Goal: Navigation & Orientation: Understand site structure

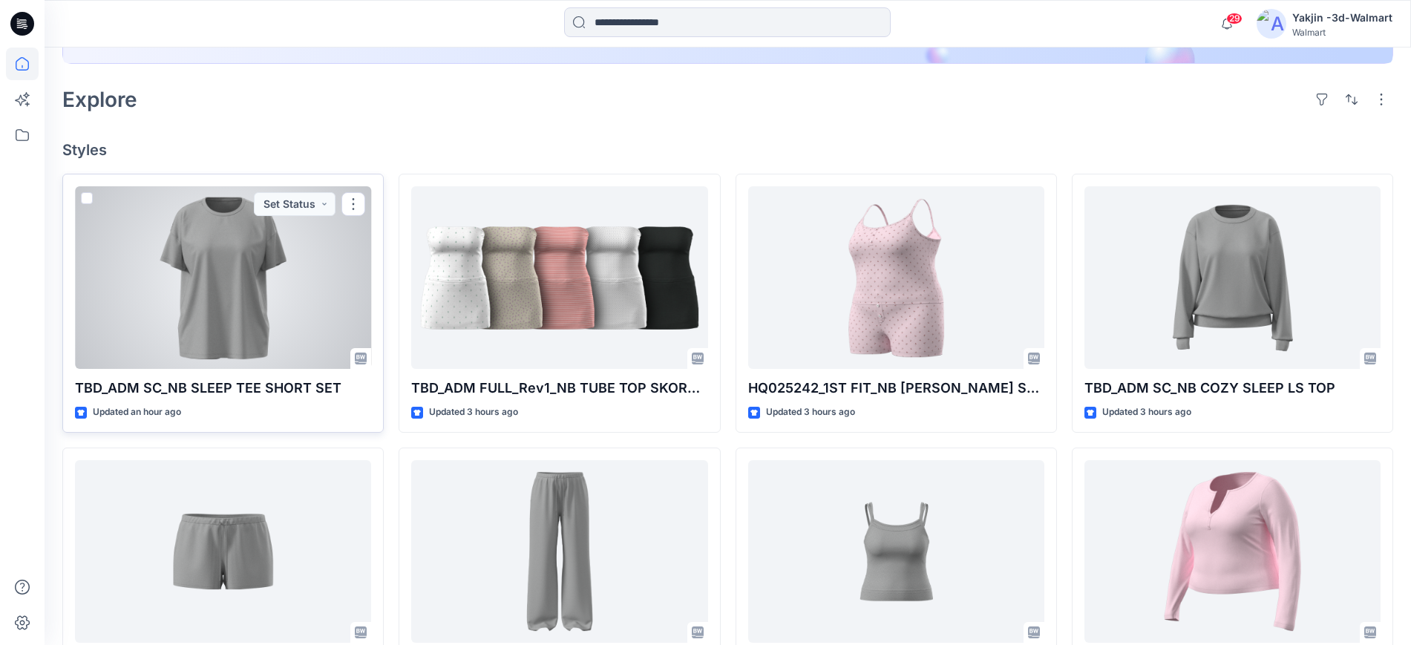
scroll to position [371, 0]
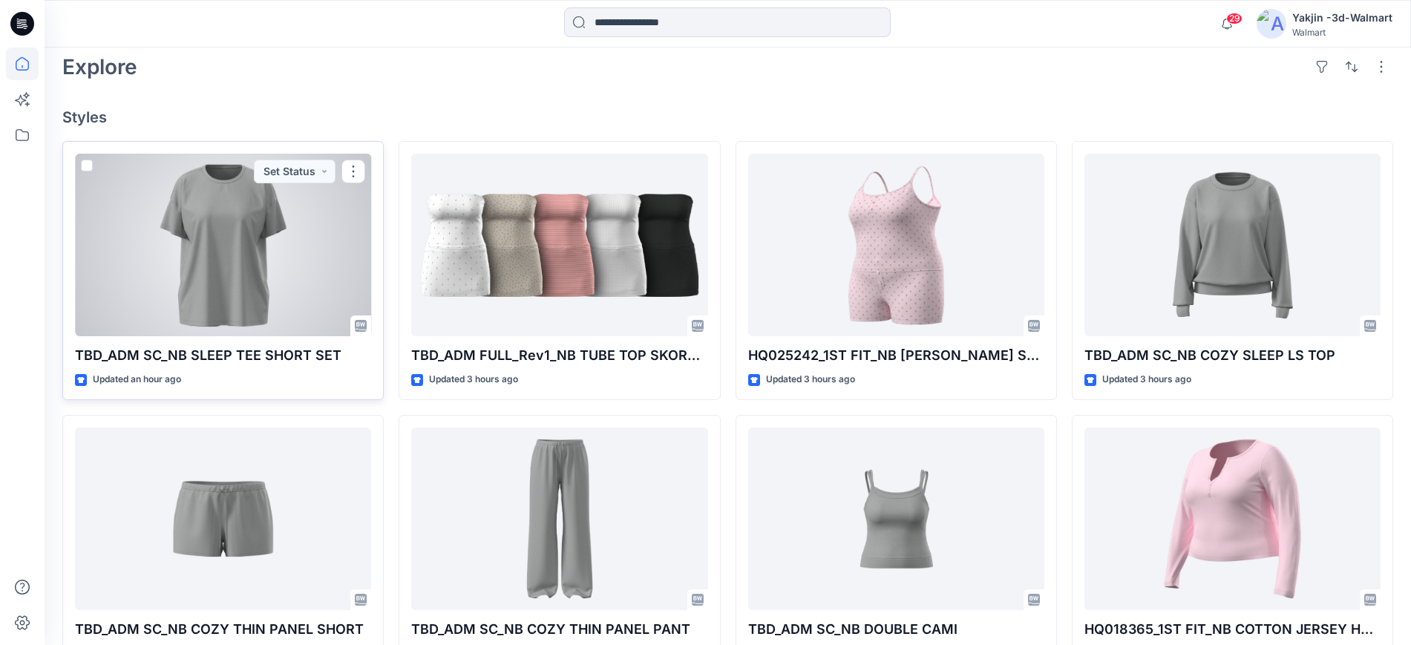
click at [283, 265] on div at bounding box center [223, 245] width 296 height 183
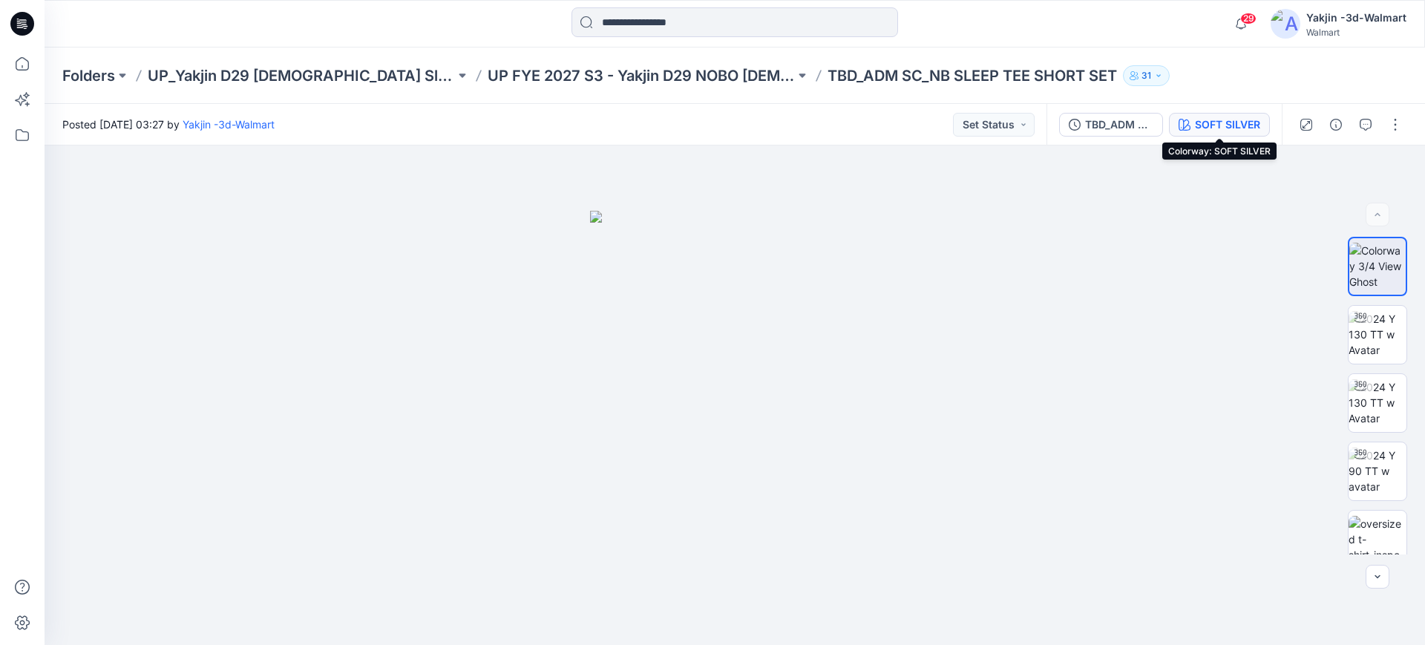
click at [1196, 122] on div "SOFT SILVER" at bounding box center [1227, 125] width 65 height 16
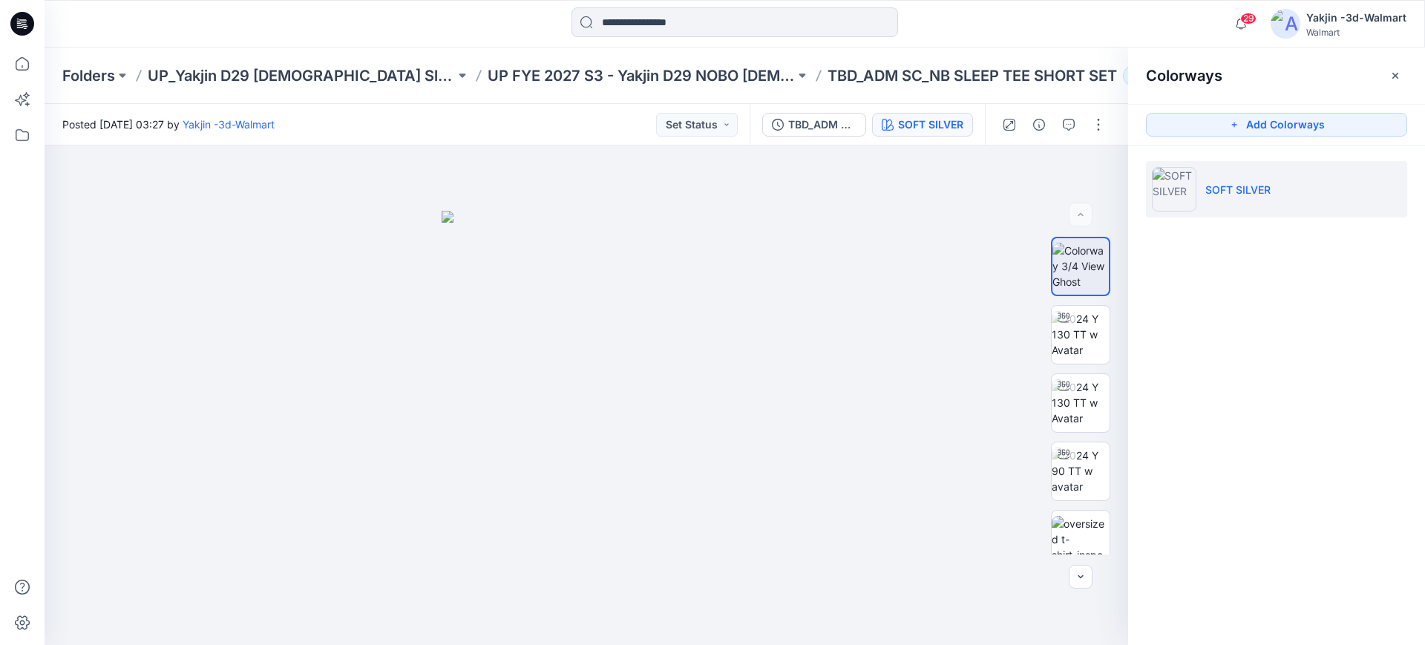
click at [1396, 72] on icon "button" at bounding box center [1395, 76] width 12 height 12
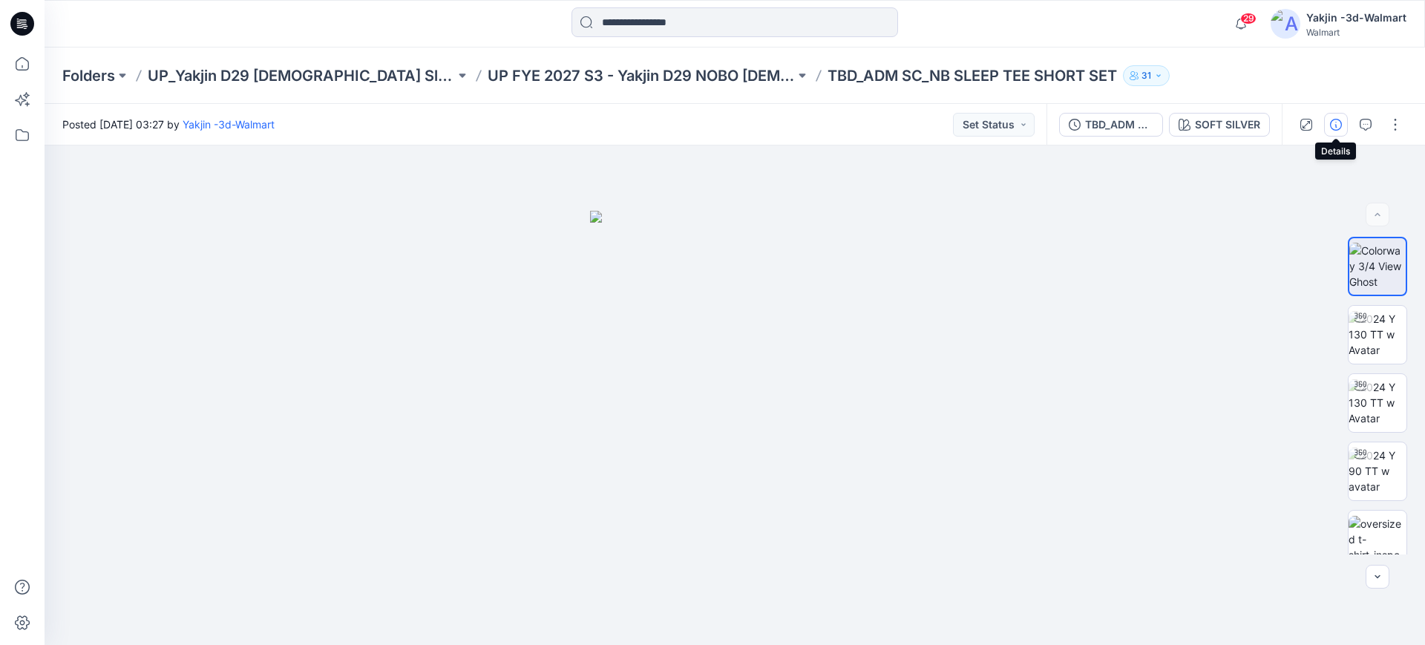
click at [1337, 130] on button "button" at bounding box center [1336, 125] width 24 height 24
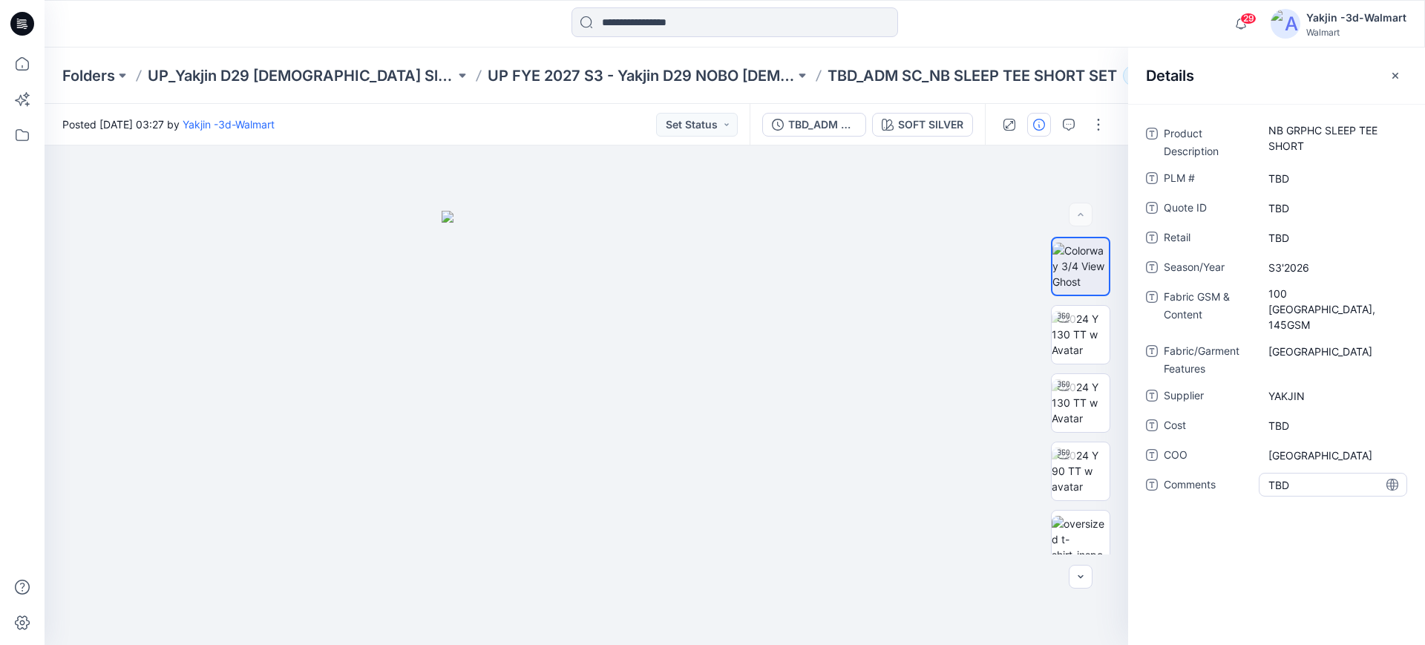
click at [1308, 477] on span "TBD" at bounding box center [1332, 485] width 129 height 16
type textarea "*"
type textarea "**********"
click at [1294, 554] on div "**********" at bounding box center [1276, 374] width 297 height 541
click at [1294, 554] on div "Product Description NB GRPHC SLEEP TEE SHORT PLM # TBD Quote ID TBD Retail TBD …" at bounding box center [1276, 374] width 297 height 541
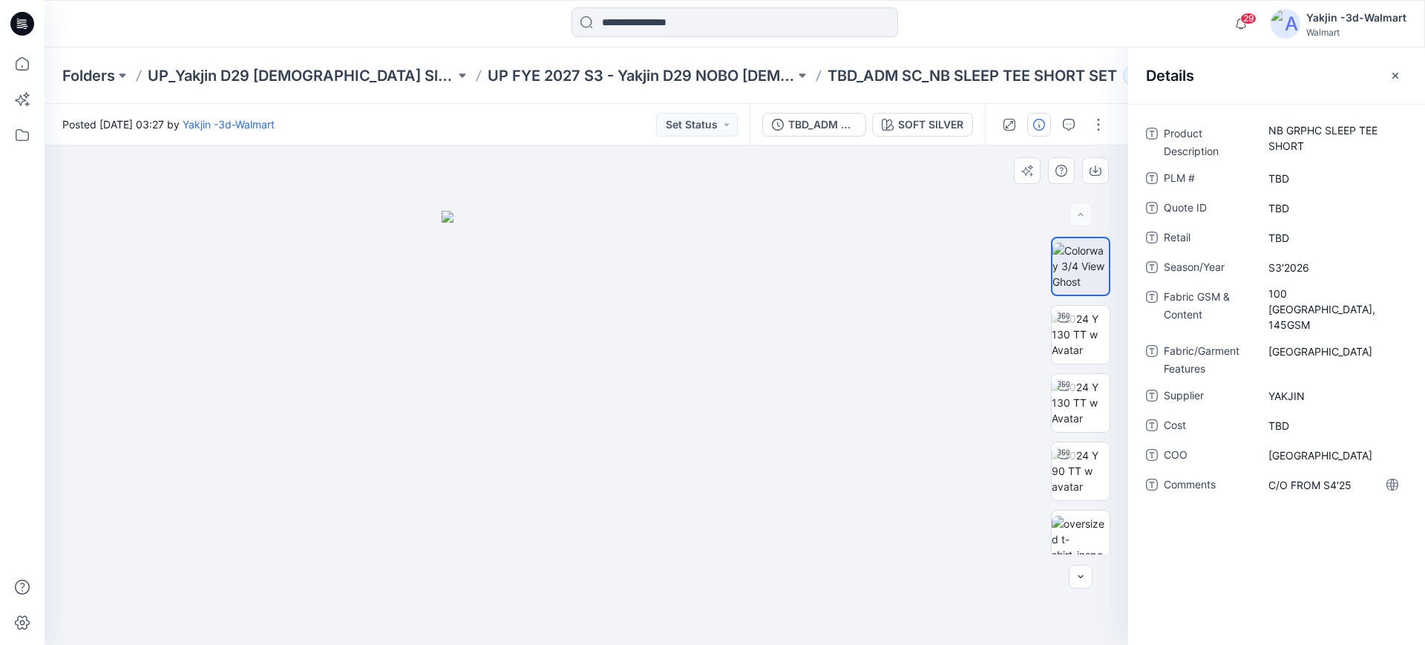
click at [876, 557] on div at bounding box center [587, 394] width 1084 height 499
click at [1393, 78] on icon "button" at bounding box center [1395, 76] width 12 height 12
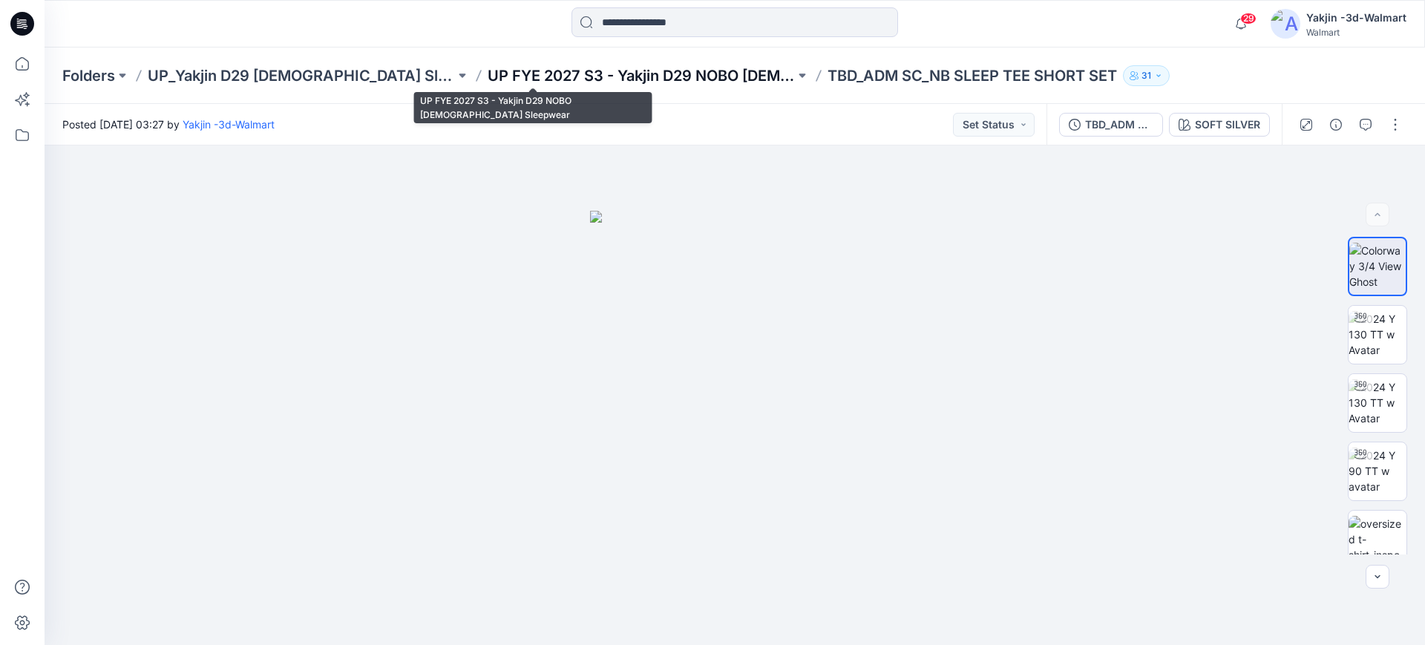
click at [585, 72] on p "UP FYE 2027 S3 - Yakjin D29 NOBO [DEMOGRAPHIC_DATA] Sleepwear" at bounding box center [641, 75] width 307 height 21
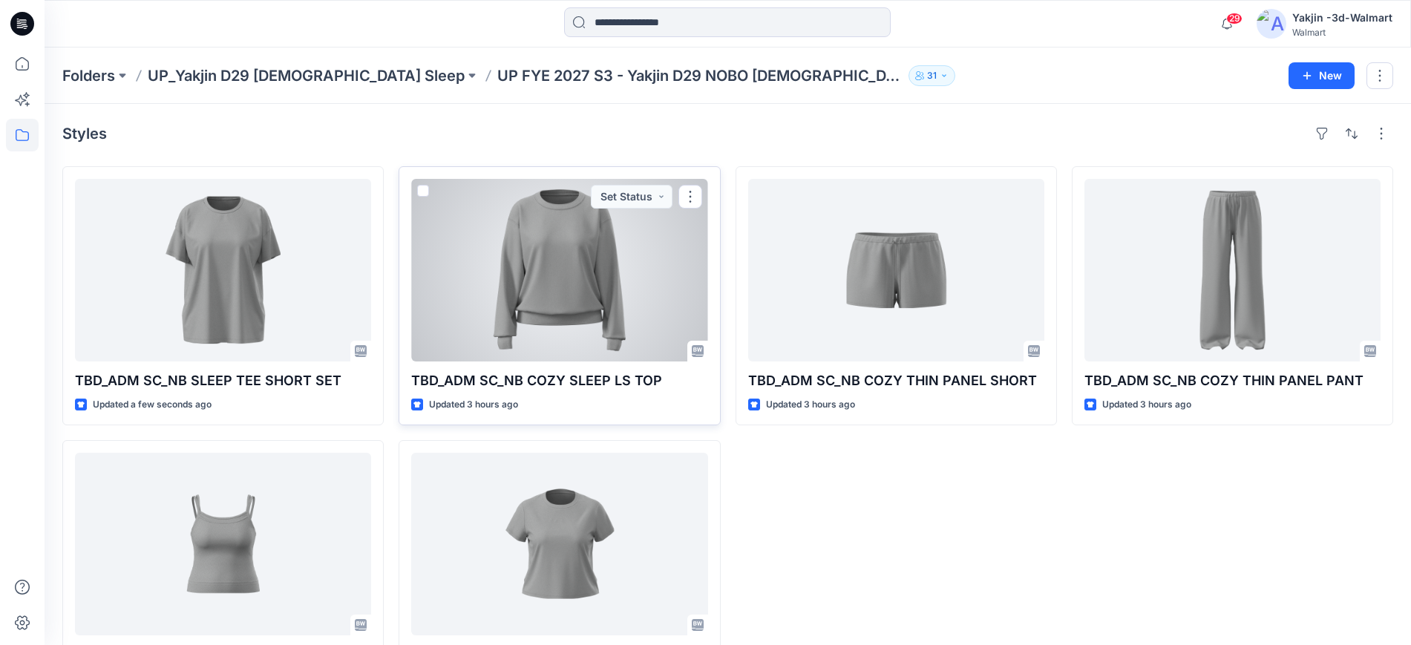
click at [573, 258] on div at bounding box center [559, 270] width 296 height 183
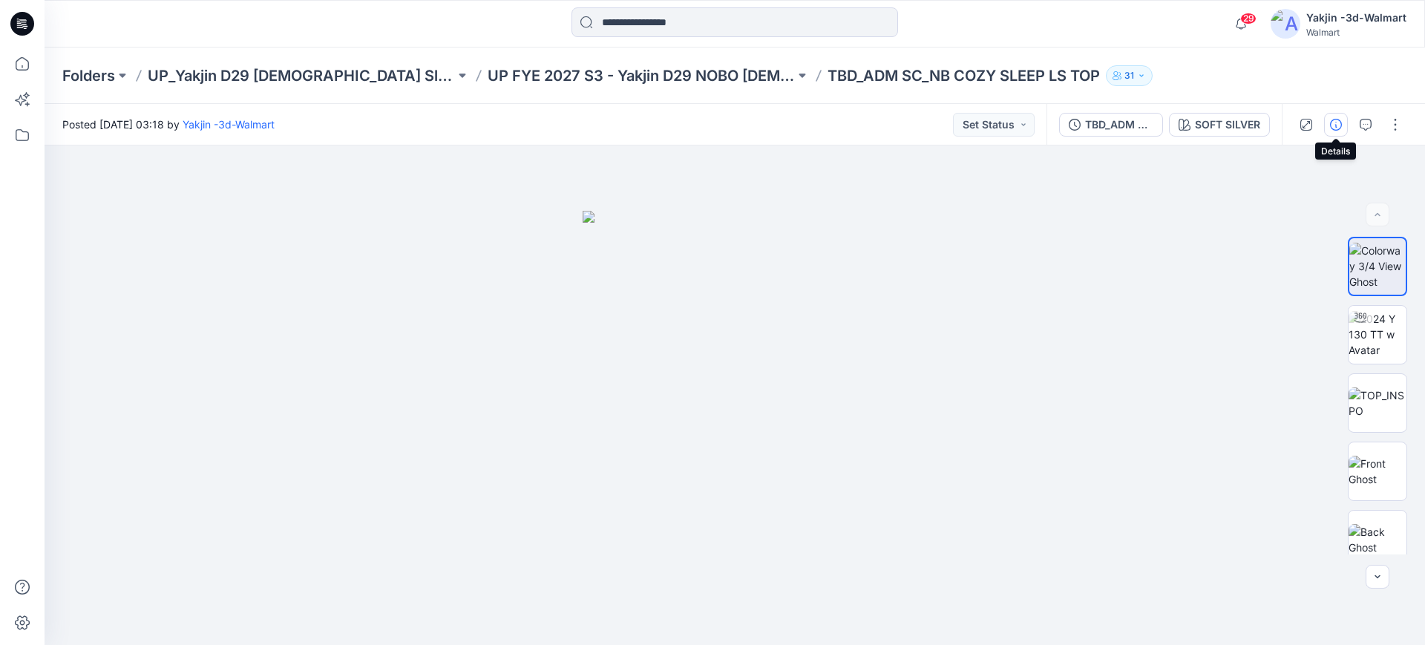
click at [1324, 131] on button "button" at bounding box center [1336, 125] width 24 height 24
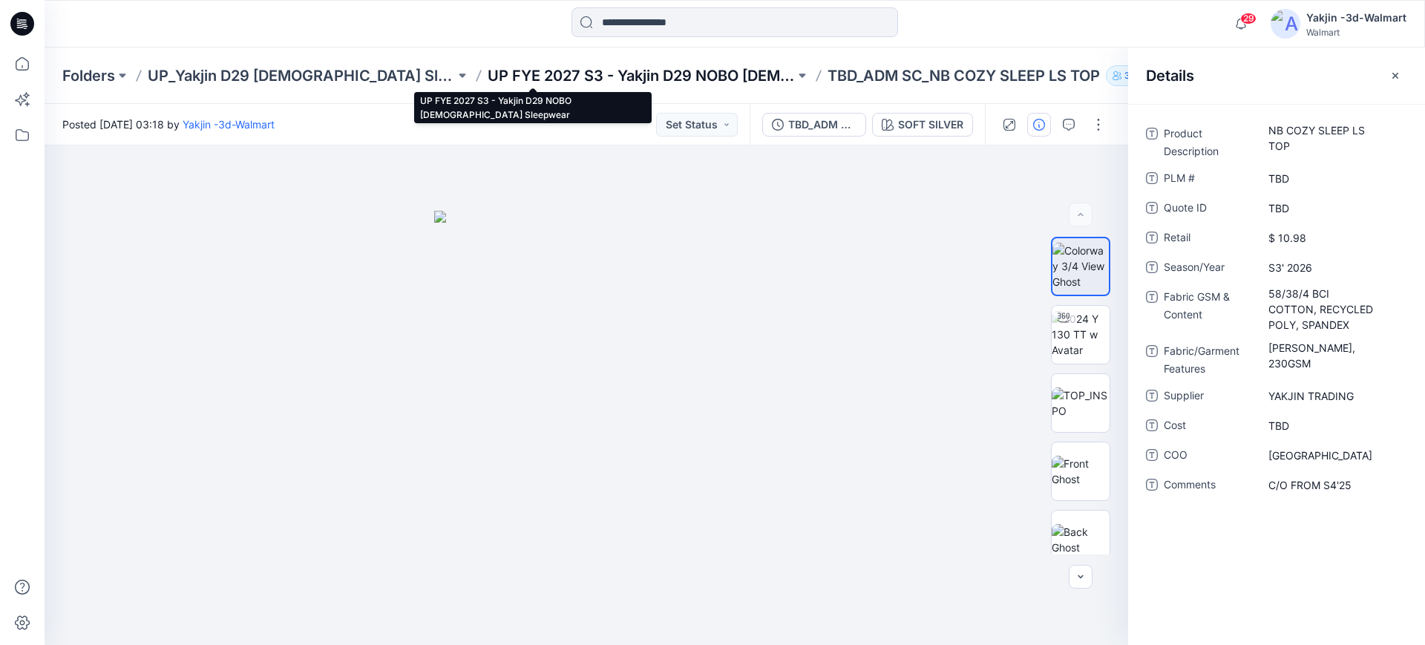
click at [547, 76] on p "UP FYE 2027 S3 - Yakjin D29 NOBO [DEMOGRAPHIC_DATA] Sleepwear" at bounding box center [641, 75] width 307 height 21
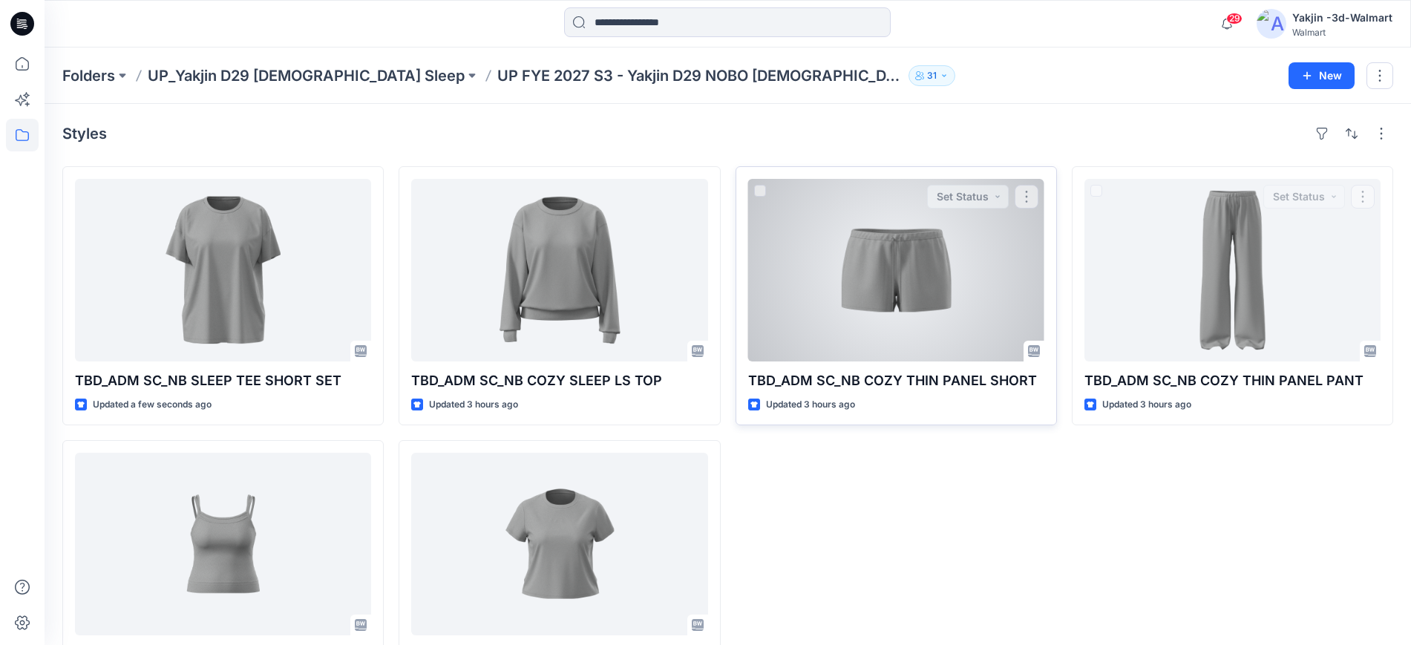
click at [888, 278] on div at bounding box center [896, 270] width 296 height 183
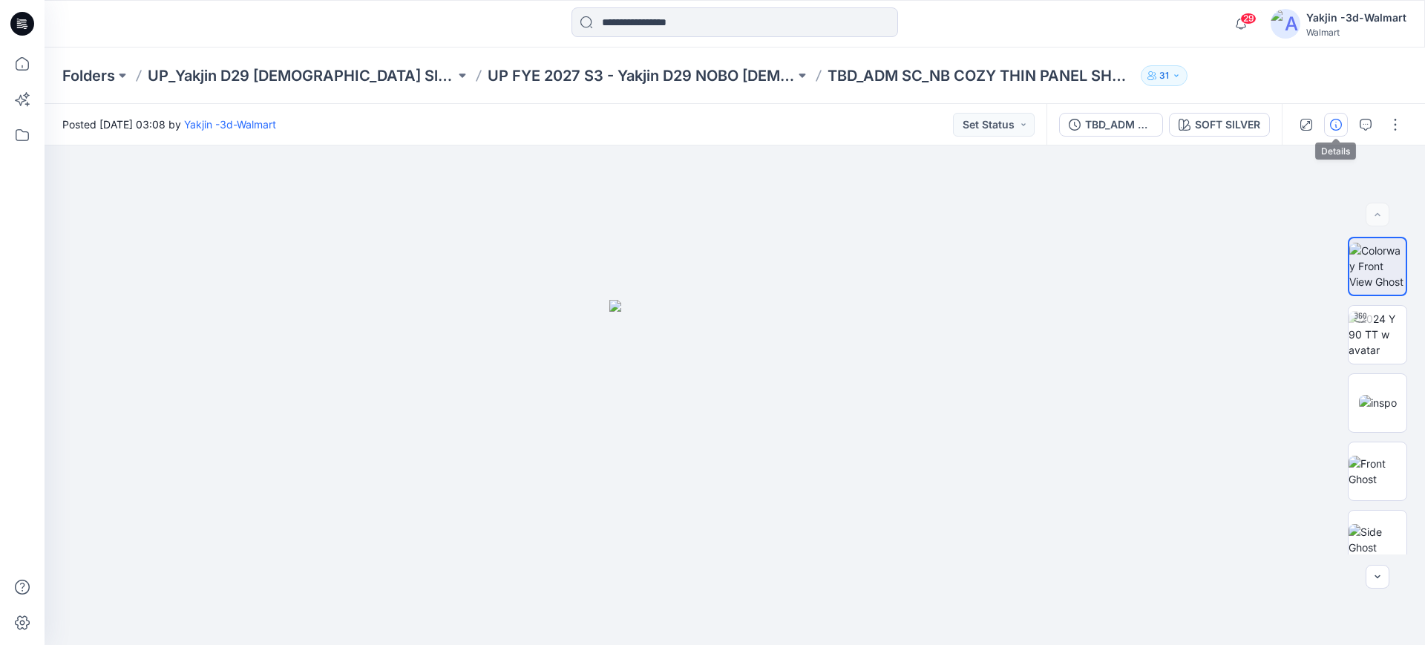
click at [1336, 122] on icon "button" at bounding box center [1336, 125] width 12 height 12
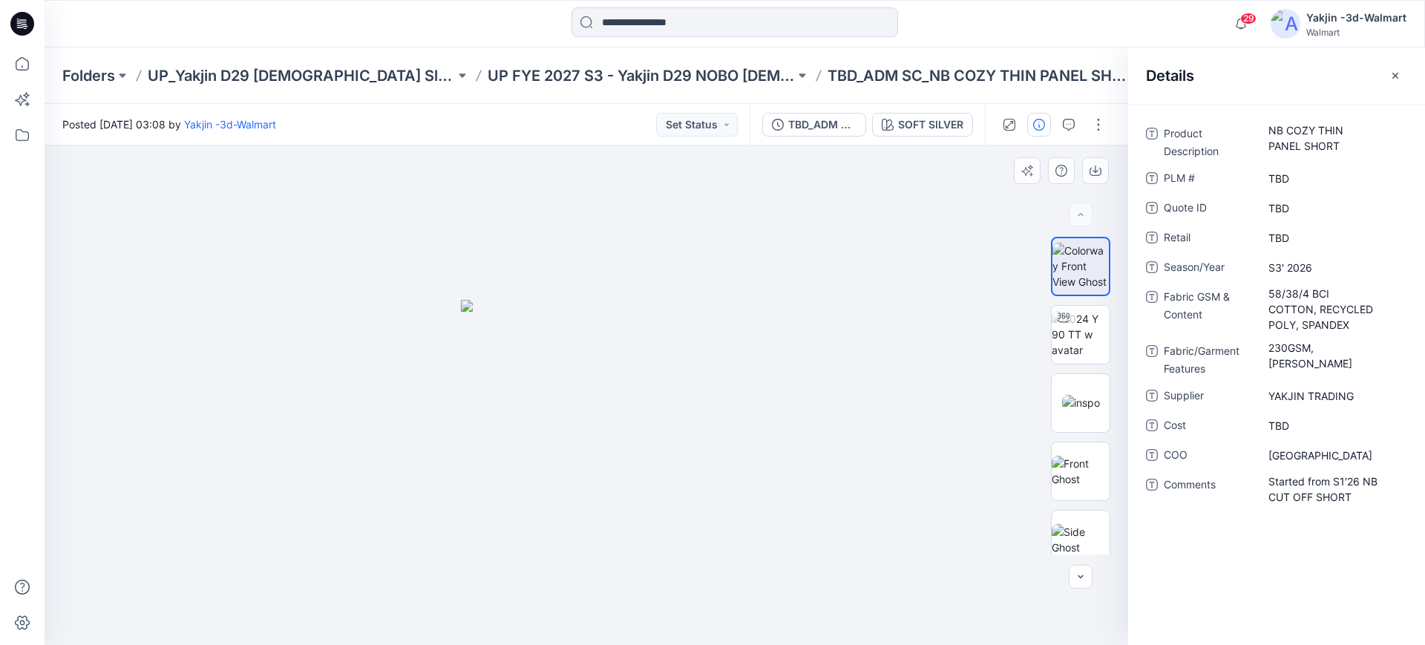
click at [900, 330] on div at bounding box center [587, 394] width 1084 height 499
click at [551, 65] on p "UP FYE 2027 S3 - Yakjin D29 NOBO [DEMOGRAPHIC_DATA] Sleepwear" at bounding box center [641, 75] width 307 height 21
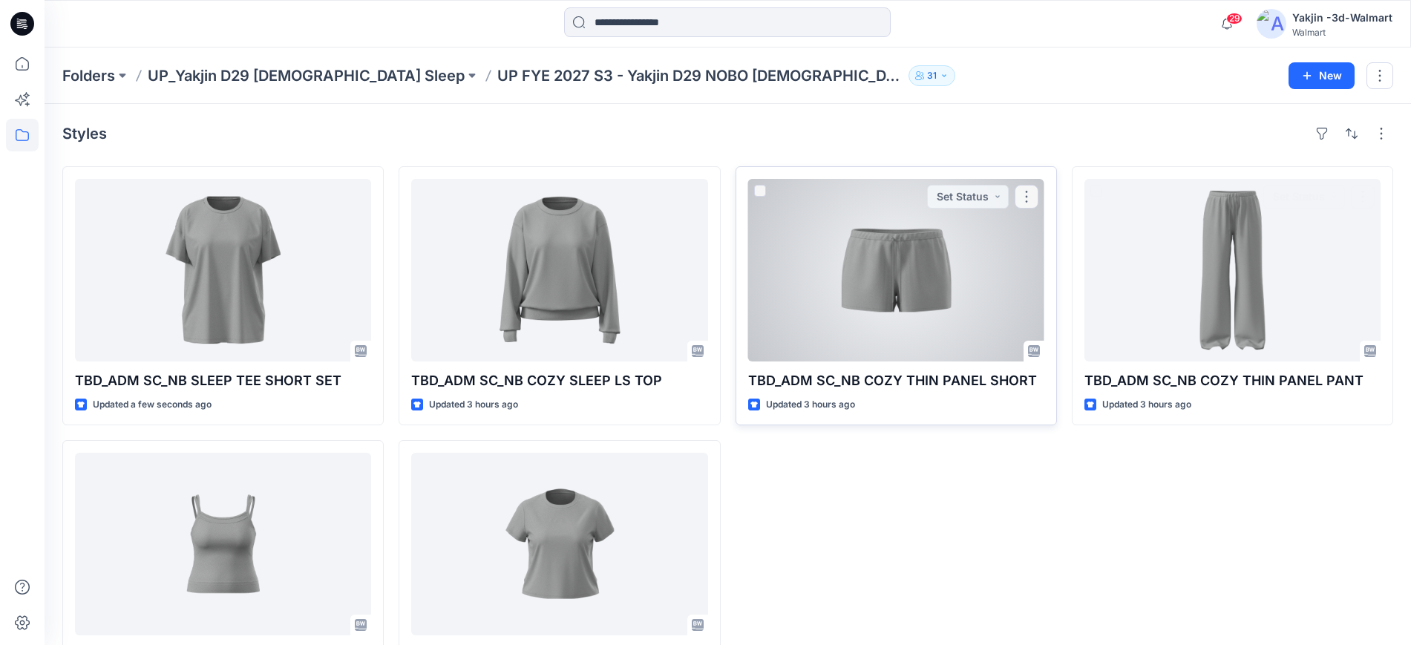
click at [1003, 255] on div at bounding box center [896, 270] width 296 height 183
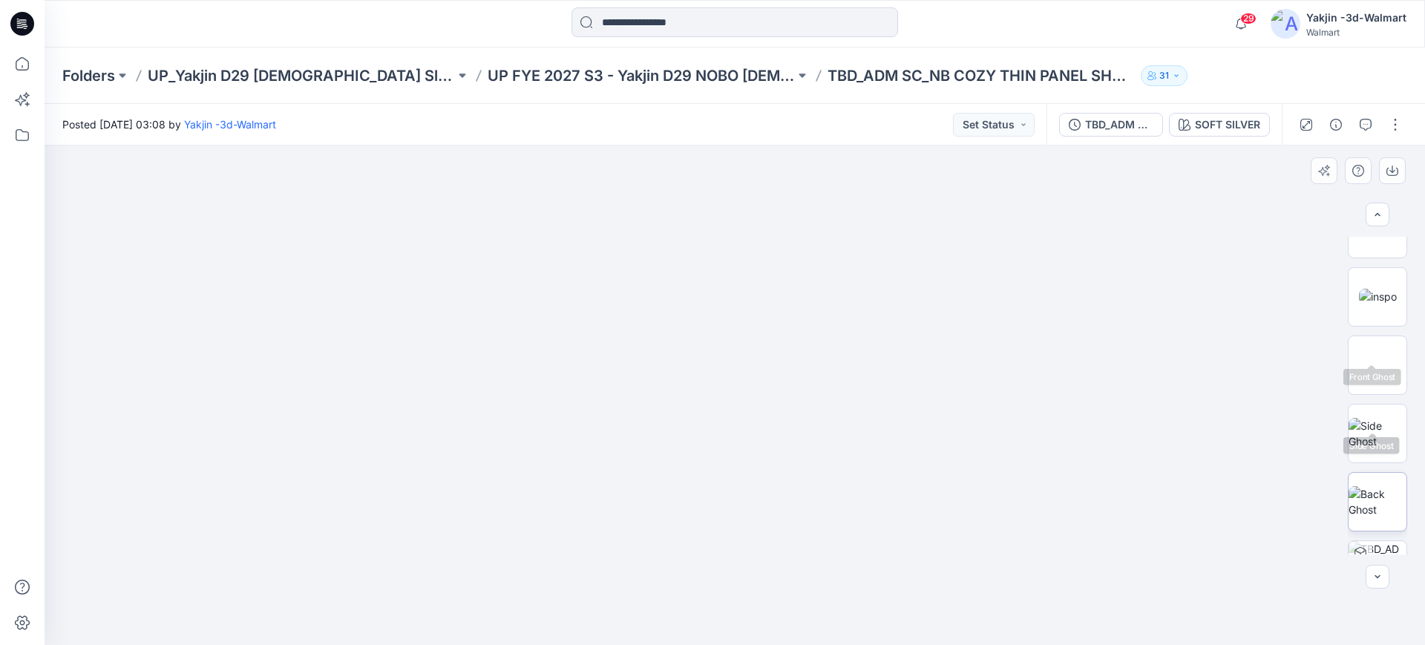
scroll to position [151, 0]
click at [1349, 517] on div at bounding box center [1361, 508] width 24 height 24
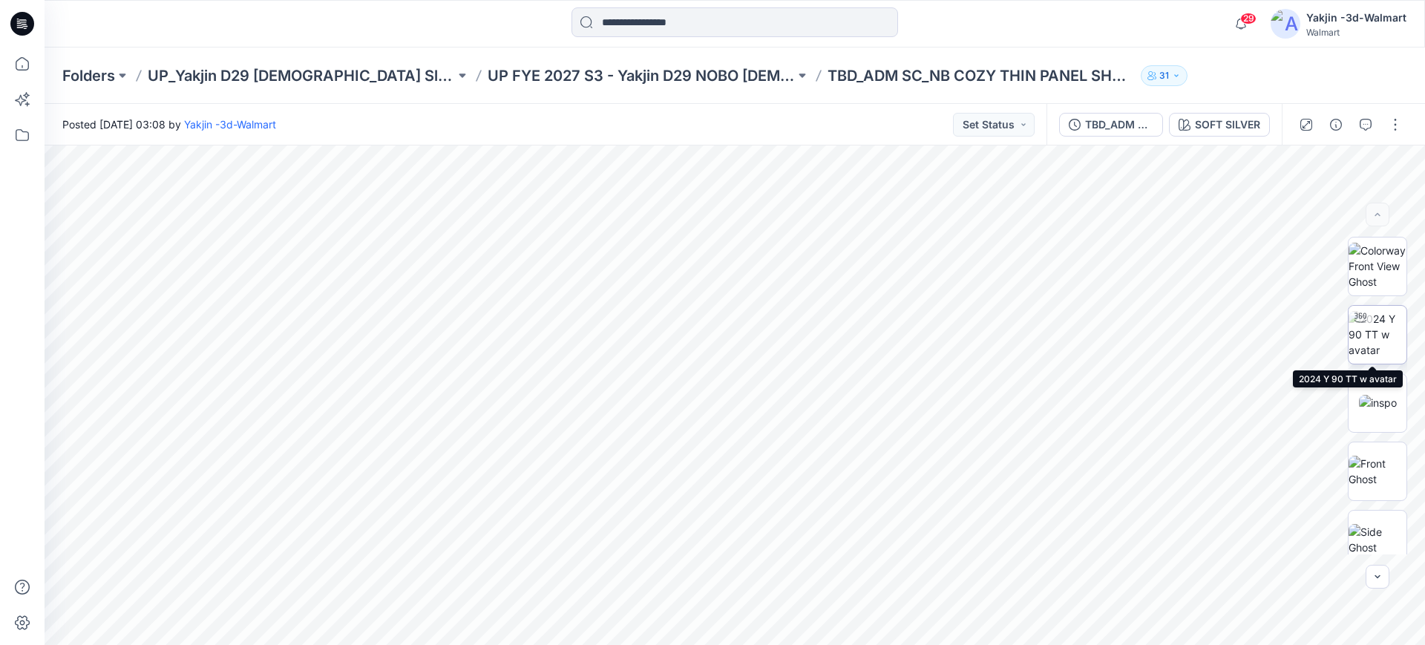
click at [1386, 346] on img at bounding box center [1378, 334] width 58 height 47
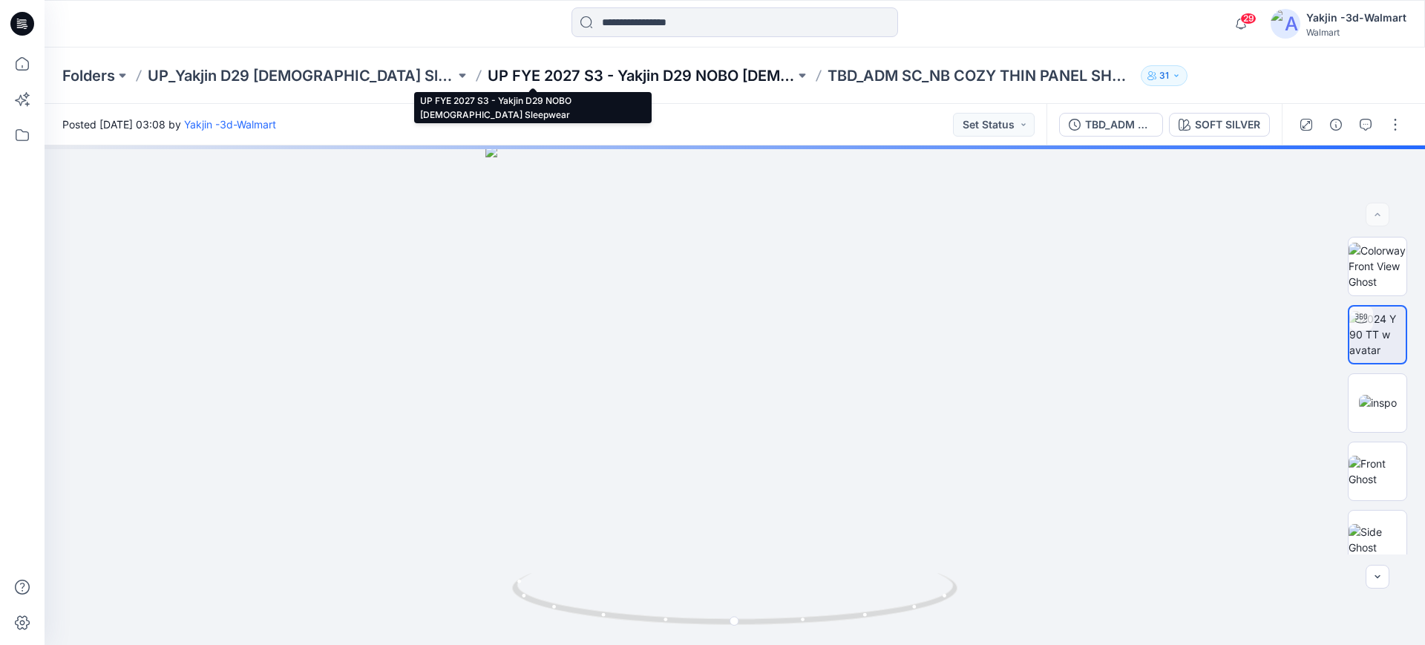
click at [613, 83] on p "UP FYE 2027 S3 - Yakjin D29 NOBO [DEMOGRAPHIC_DATA] Sleepwear" at bounding box center [641, 75] width 307 height 21
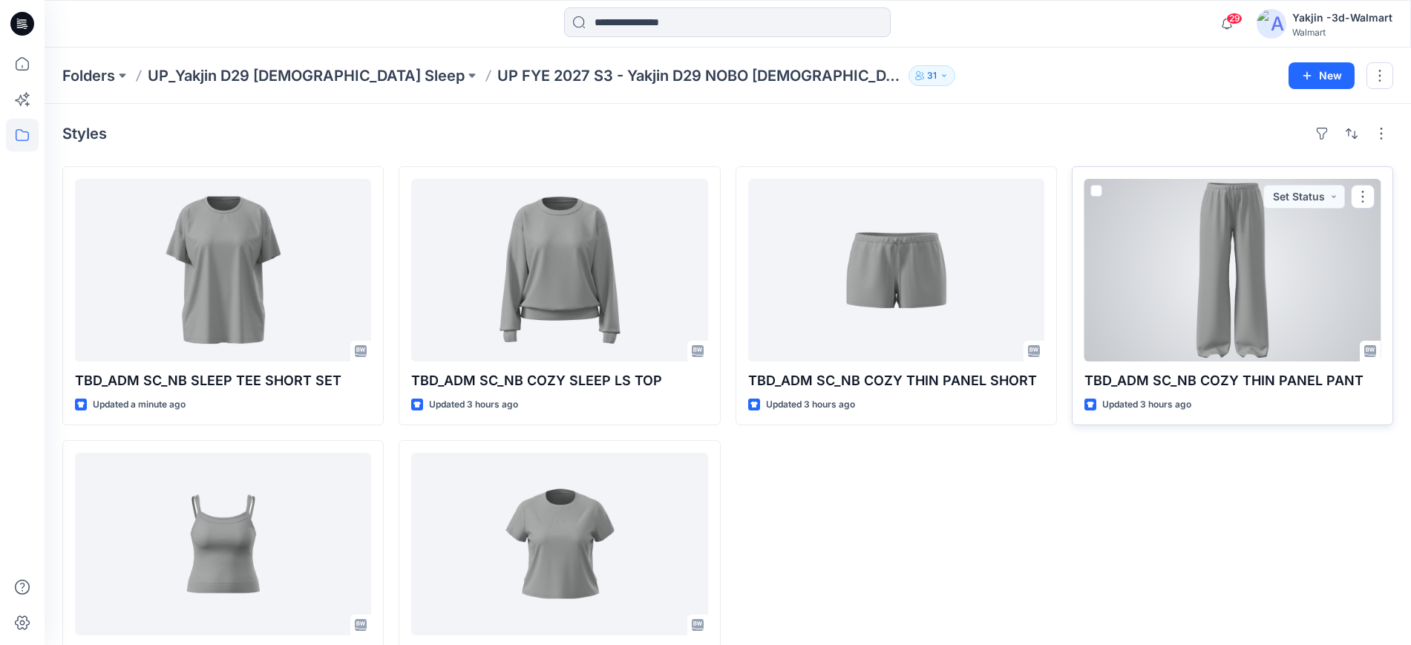
click at [1312, 307] on div at bounding box center [1232, 270] width 296 height 183
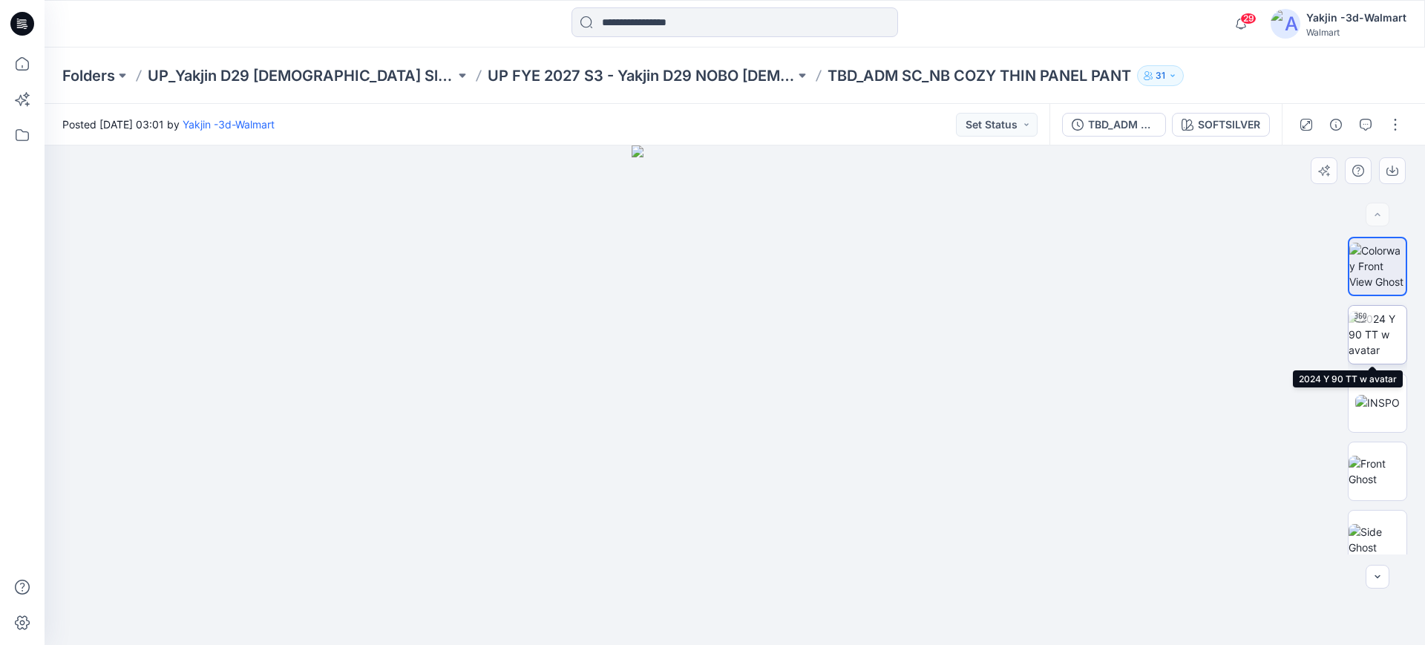
click at [1372, 337] on img at bounding box center [1378, 334] width 58 height 47
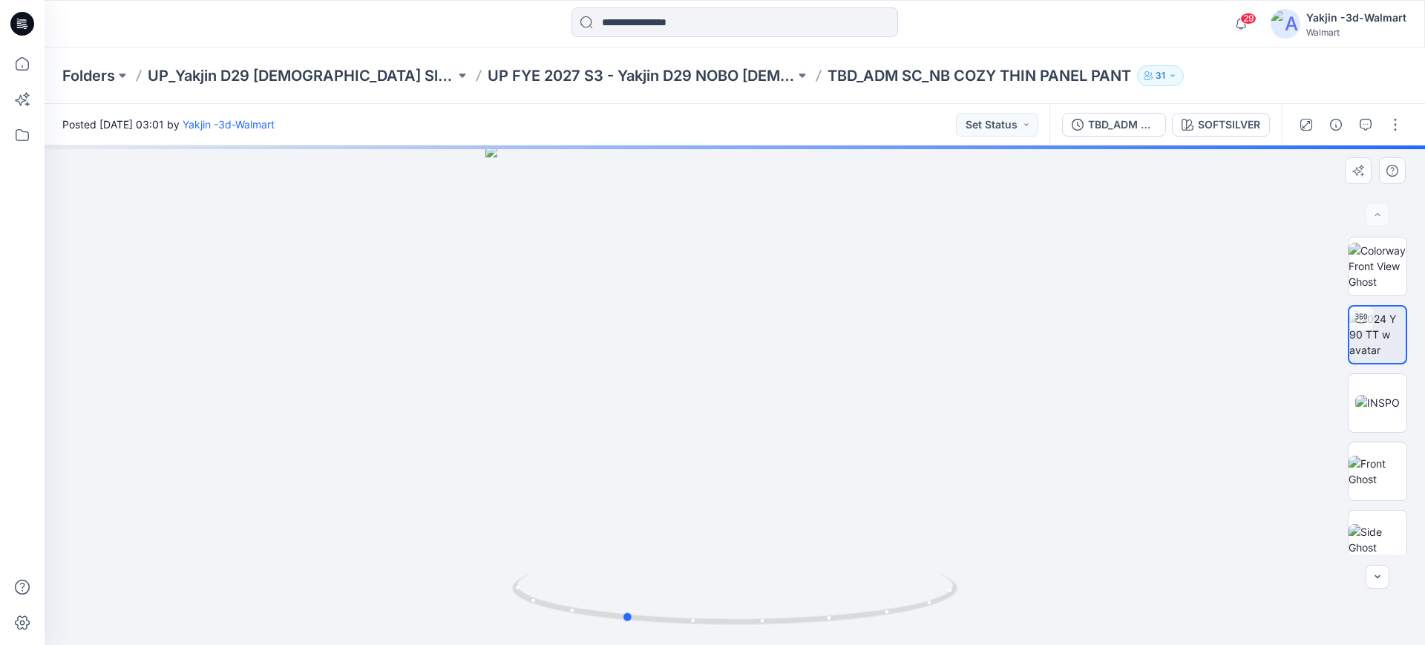
drag, startPoint x: 943, startPoint y: 570, endPoint x: 833, endPoint y: 505, distance: 128.4
click at [833, 505] on div at bounding box center [735, 394] width 1380 height 499
drag, startPoint x: 786, startPoint y: 483, endPoint x: 1297, endPoint y: 355, distance: 527.2
click at [873, 332] on div at bounding box center [735, 394] width 1380 height 499
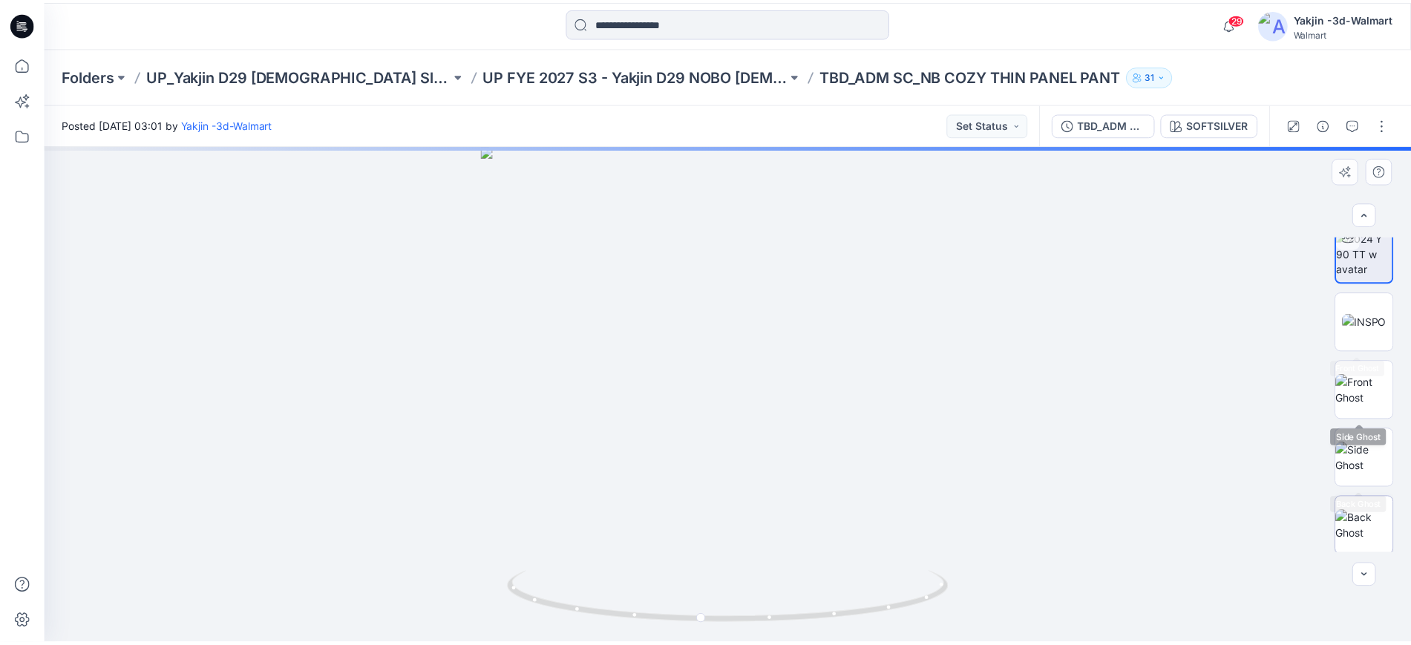
scroll to position [151, 0]
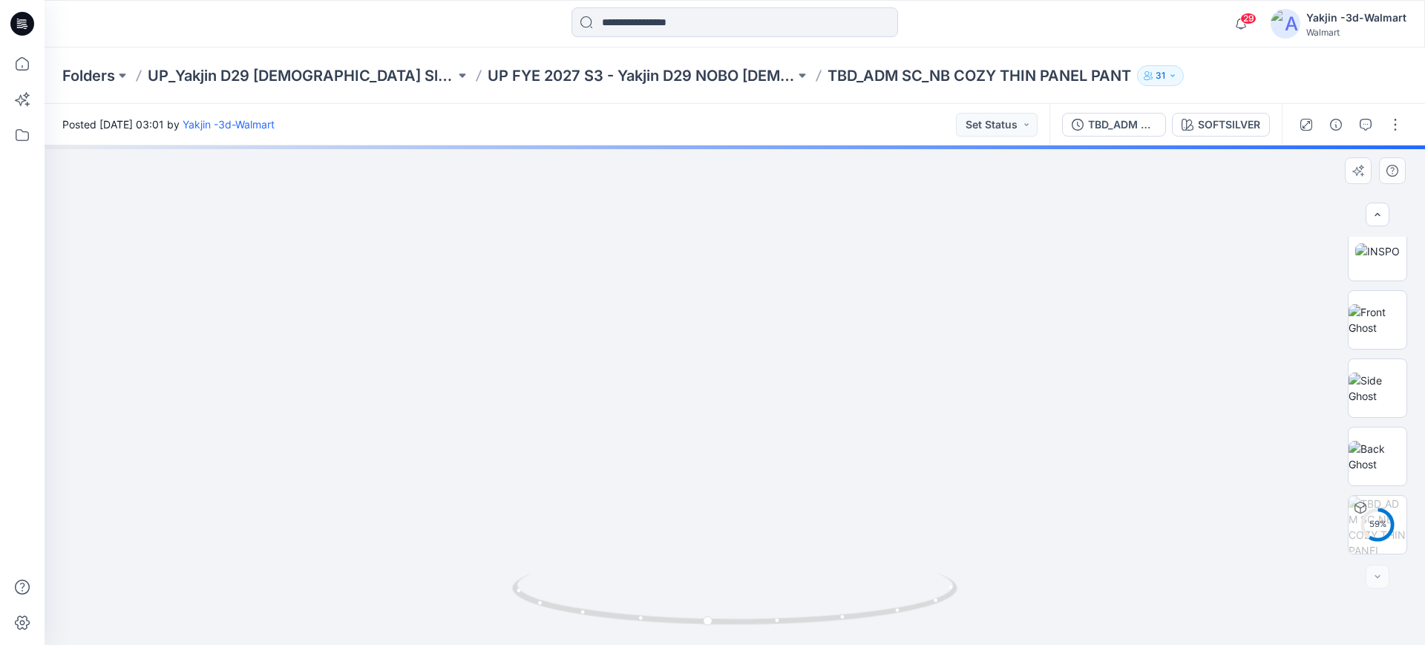
drag, startPoint x: 1085, startPoint y: 409, endPoint x: 873, endPoint y: 469, distance: 220.6
drag, startPoint x: 947, startPoint y: 635, endPoint x: 951, endPoint y: 549, distance: 86.2
click at [951, 549] on div at bounding box center [735, 394] width 1380 height 499
drag, startPoint x: 837, startPoint y: 510, endPoint x: 861, endPoint y: 112, distance: 398.5
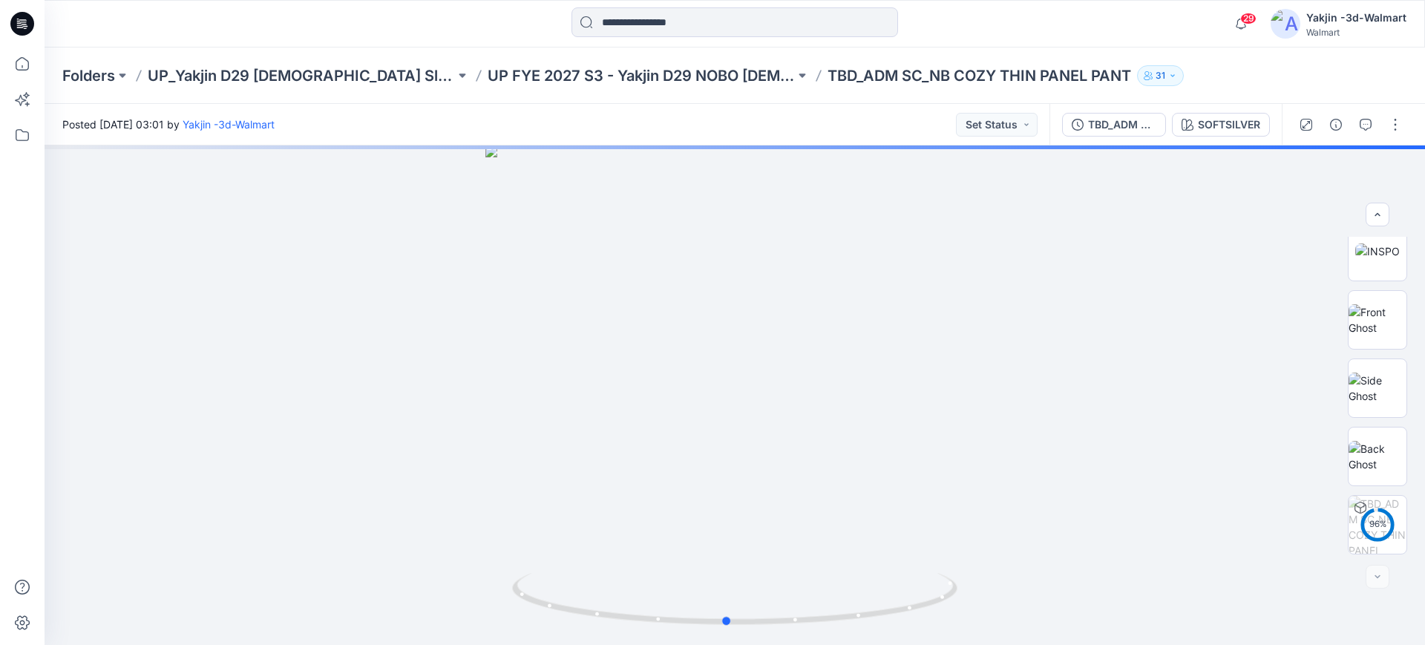
click at [861, 112] on div "Posted [DATE] 03:01 by Yakjin -3d-Walmart Set Status TBD_ADM SC_NB COZY THIN PA…" at bounding box center [735, 374] width 1380 height 541
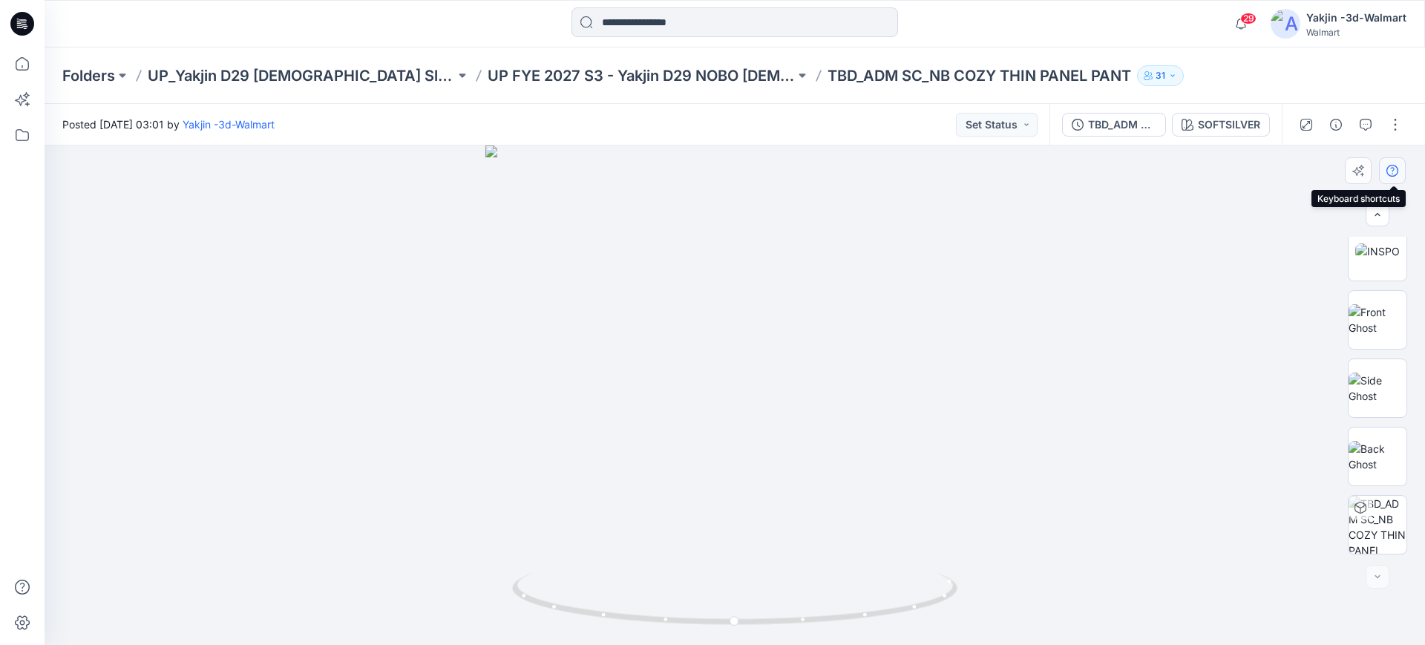
click at [1397, 174] on icon "button" at bounding box center [1392, 171] width 12 height 12
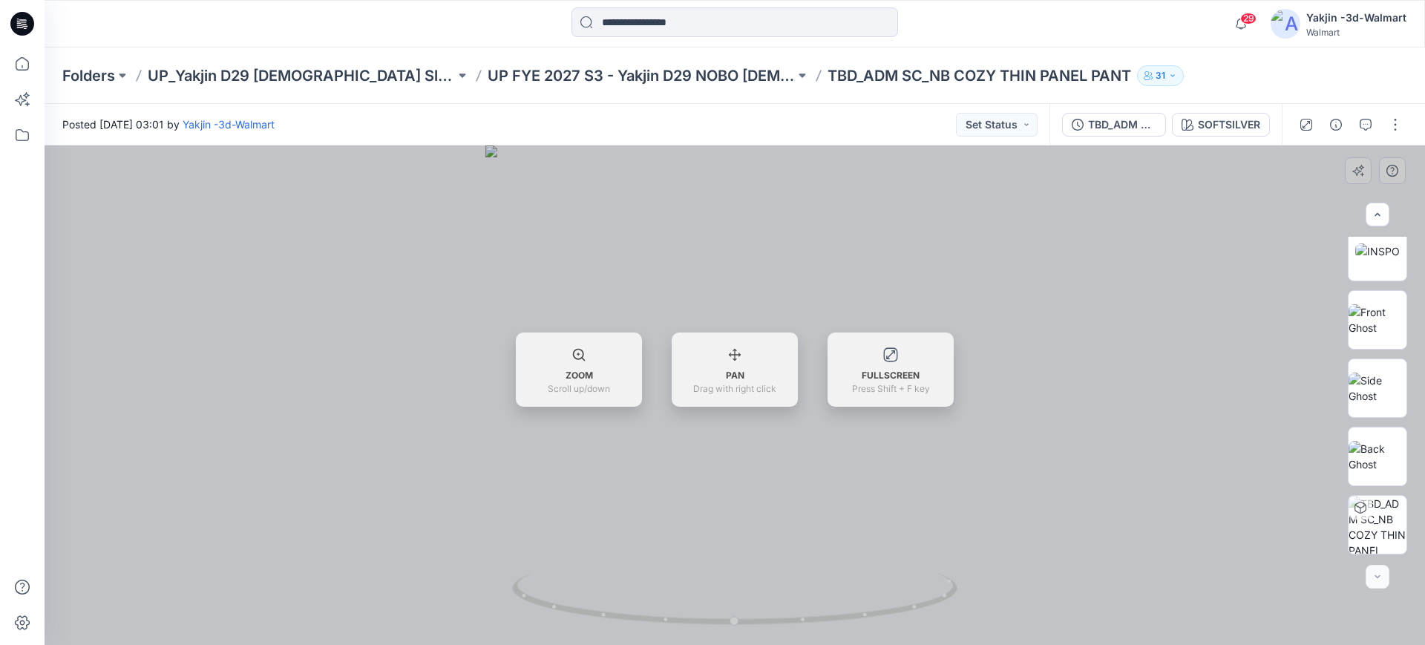
click at [557, 358] on div "ZOOM Scroll up/down" at bounding box center [579, 363] width 126 height 63
click at [571, 369] on span "ZOOM" at bounding box center [579, 375] width 27 height 13
click at [577, 369] on span "ZOOM" at bounding box center [579, 375] width 27 height 13
click at [585, 361] on icon at bounding box center [578, 354] width 15 height 15
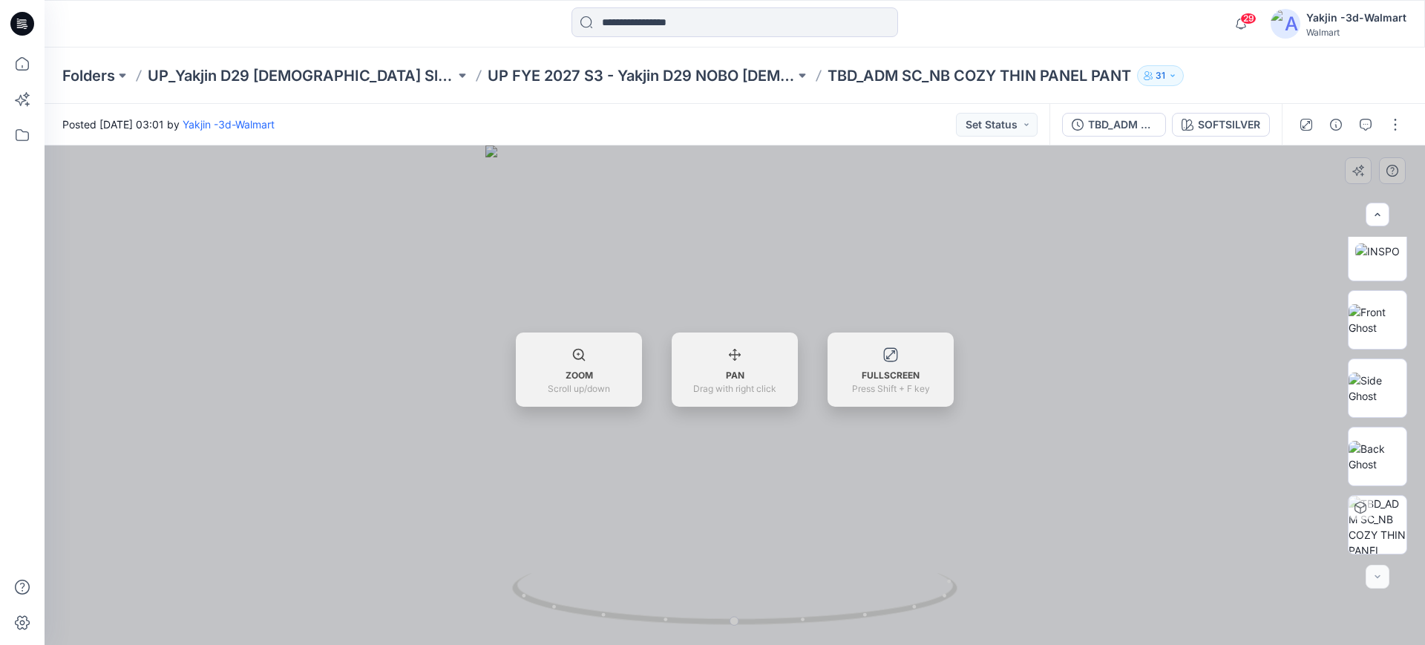
click at [1086, 223] on div at bounding box center [735, 394] width 1380 height 499
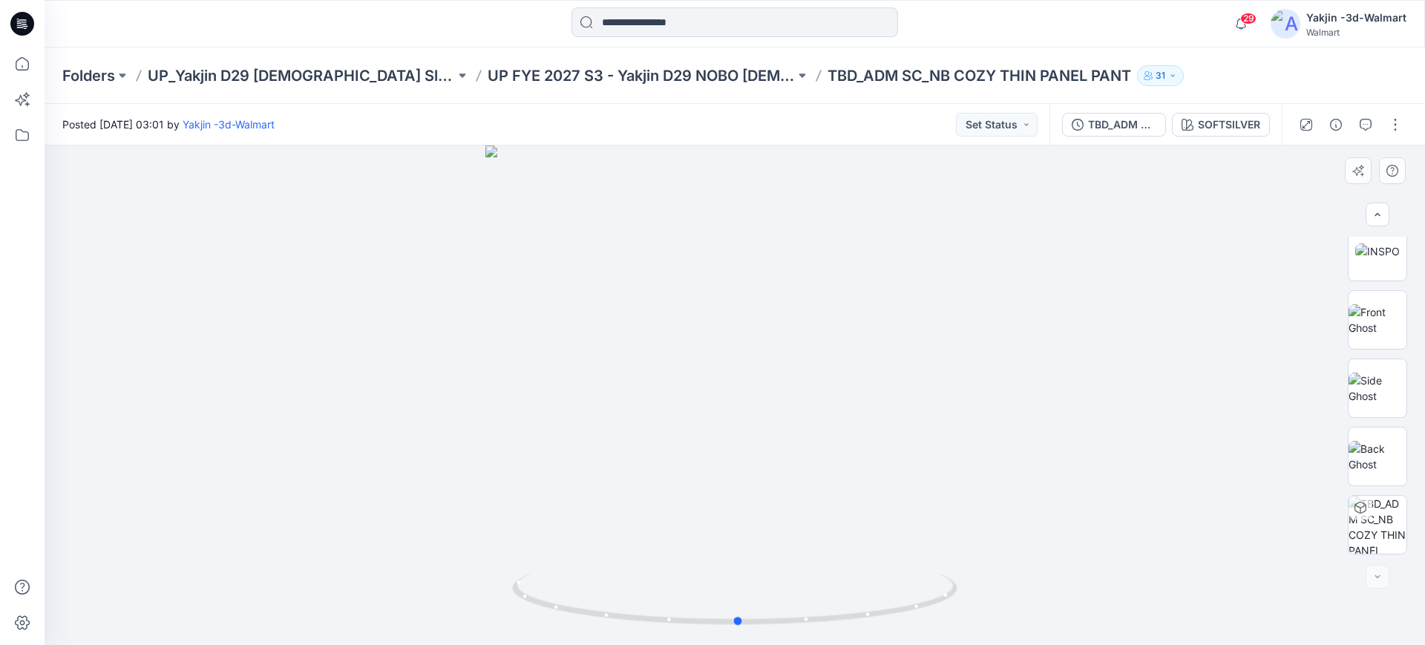
drag, startPoint x: 895, startPoint y: 439, endPoint x: 898, endPoint y: 308, distance: 131.4
click at [898, 308] on div at bounding box center [735, 394] width 1380 height 499
click at [1394, 168] on icon "button" at bounding box center [1392, 171] width 12 height 12
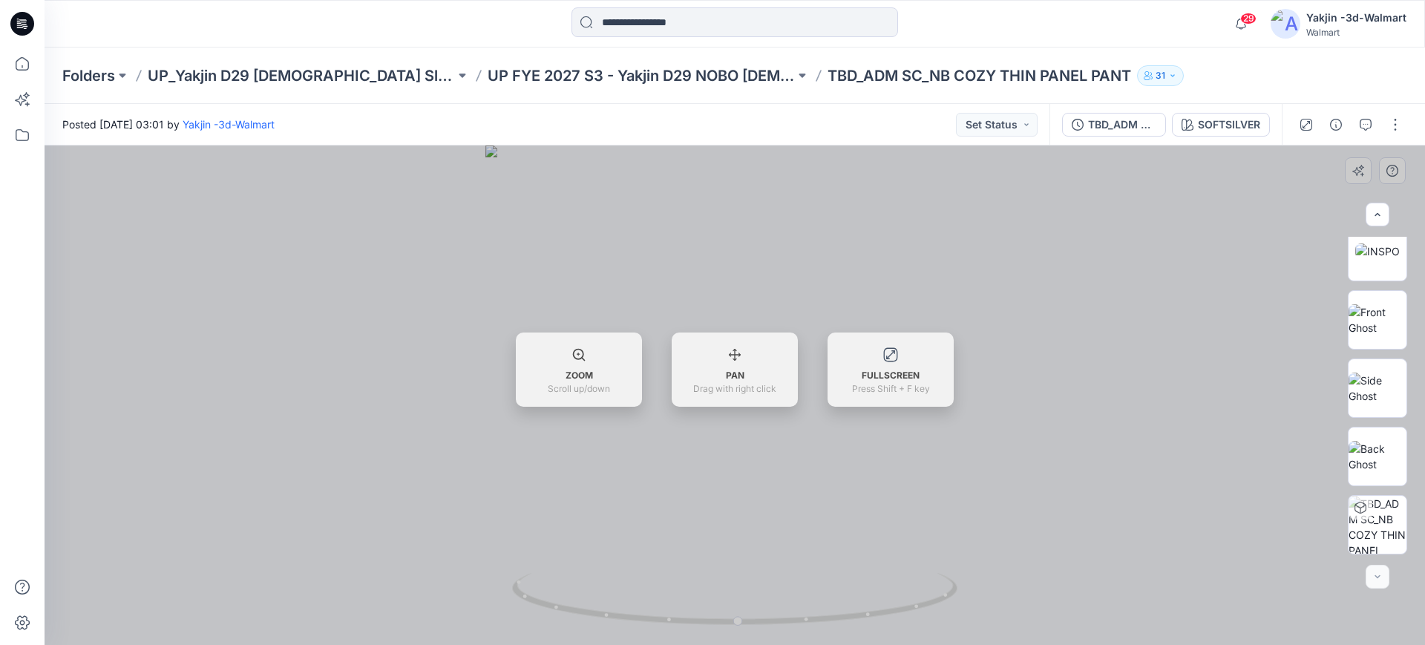
click at [1037, 448] on div at bounding box center [735, 394] width 1380 height 499
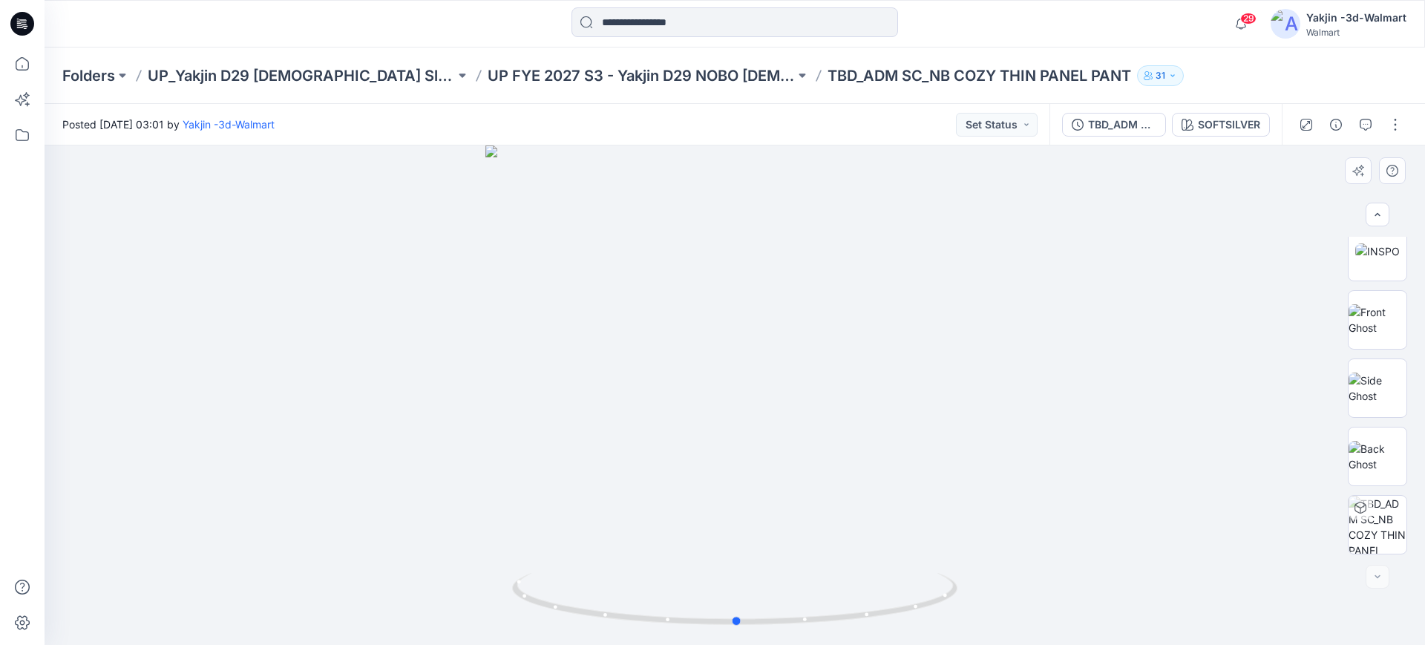
drag, startPoint x: 732, startPoint y: 426, endPoint x: 753, endPoint y: 317, distance: 111.2
click at [733, 307] on div at bounding box center [735, 394] width 1380 height 499
drag, startPoint x: 727, startPoint y: 531, endPoint x: 727, endPoint y: 479, distance: 52.0
click at [727, 479] on div at bounding box center [735, 394] width 1380 height 499
drag, startPoint x: 750, startPoint y: 576, endPoint x: 747, endPoint y: 482, distance: 93.6
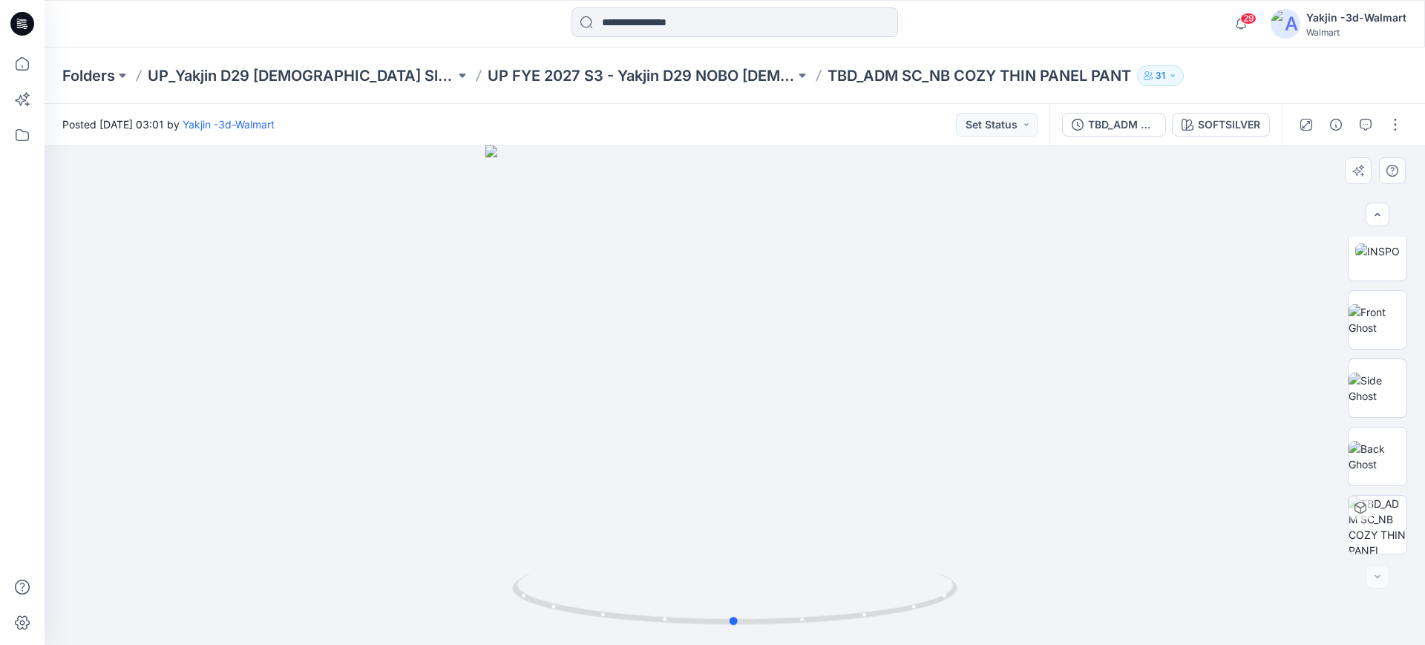
click at [747, 482] on div at bounding box center [735, 394] width 1380 height 499
drag, startPoint x: 761, startPoint y: 522, endPoint x: 756, endPoint y: 467, distance: 55.2
click at [756, 467] on div at bounding box center [735, 394] width 1380 height 499
drag, startPoint x: 805, startPoint y: 531, endPoint x: 794, endPoint y: 394, distance: 137.8
click at [794, 394] on div at bounding box center [735, 394] width 1380 height 499
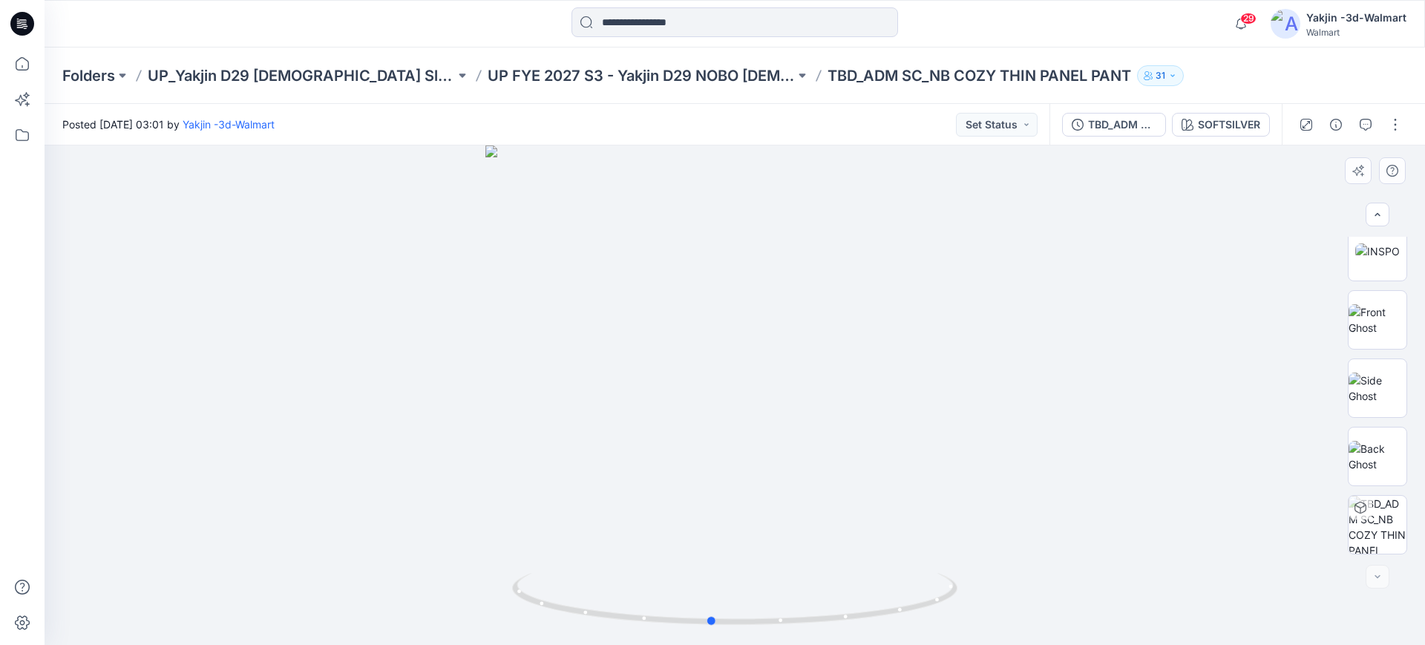
drag, startPoint x: 791, startPoint y: 535, endPoint x: 784, endPoint y: 463, distance: 72.3
click at [784, 463] on div at bounding box center [735, 394] width 1380 height 499
drag, startPoint x: 787, startPoint y: 563, endPoint x: 770, endPoint y: 561, distance: 17.9
click at [770, 561] on div at bounding box center [735, 394] width 1380 height 499
drag, startPoint x: 802, startPoint y: 451, endPoint x: 522, endPoint y: 450, distance: 279.8
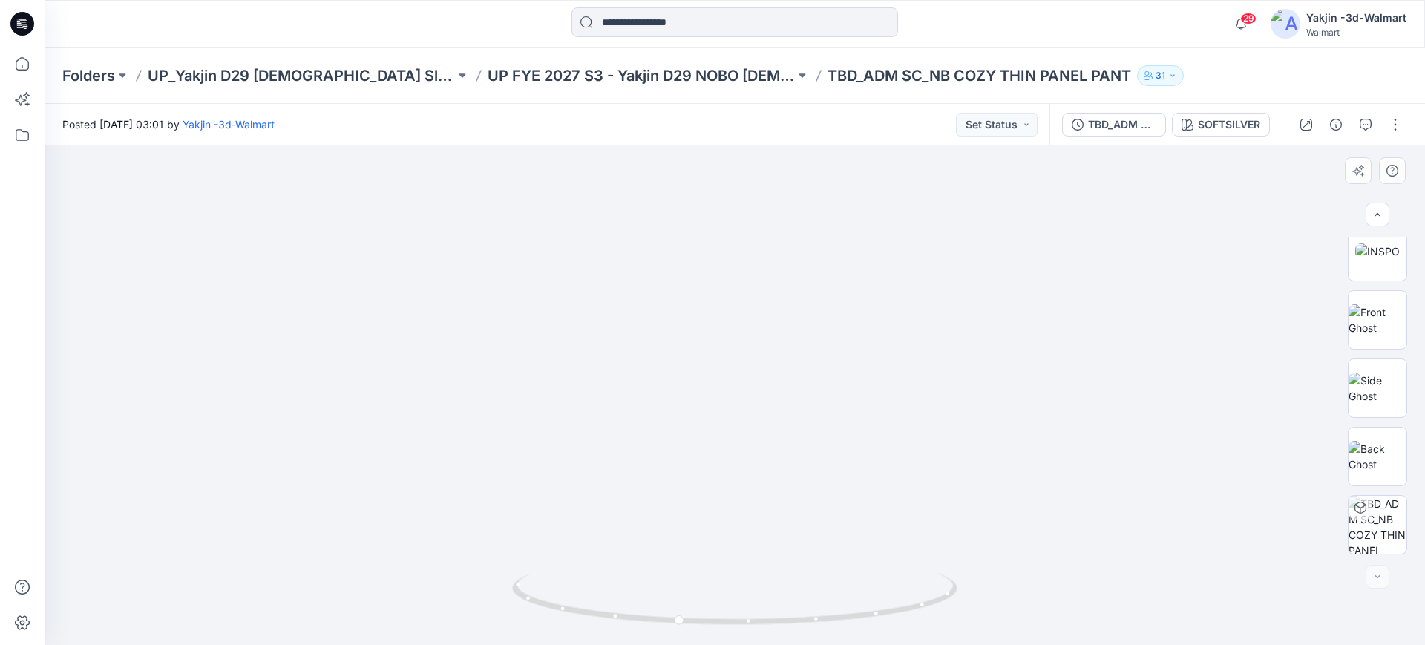
drag, startPoint x: 807, startPoint y: 605, endPoint x: 556, endPoint y: 617, distance: 251.1
click at [556, 617] on icon at bounding box center [736, 601] width 449 height 56
drag, startPoint x: 830, startPoint y: 479, endPoint x: 556, endPoint y: 480, distance: 273.9
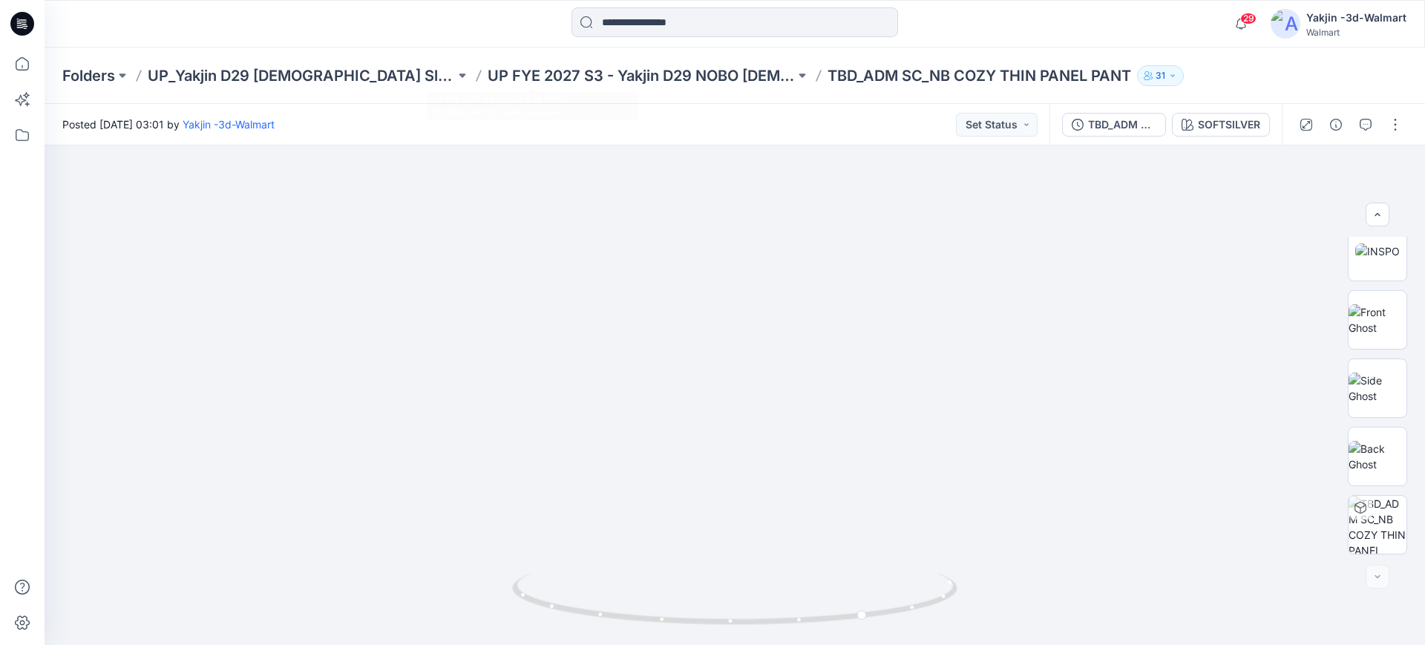
drag, startPoint x: 620, startPoint y: 95, endPoint x: 631, endPoint y: 109, distance: 18.0
click at [624, 102] on div "Folders UP_Yakjin D29 [DEMOGRAPHIC_DATA] Sleep UP FYE 2027 S3 - Yakjin D29 NOBO…" at bounding box center [735, 75] width 1380 height 56
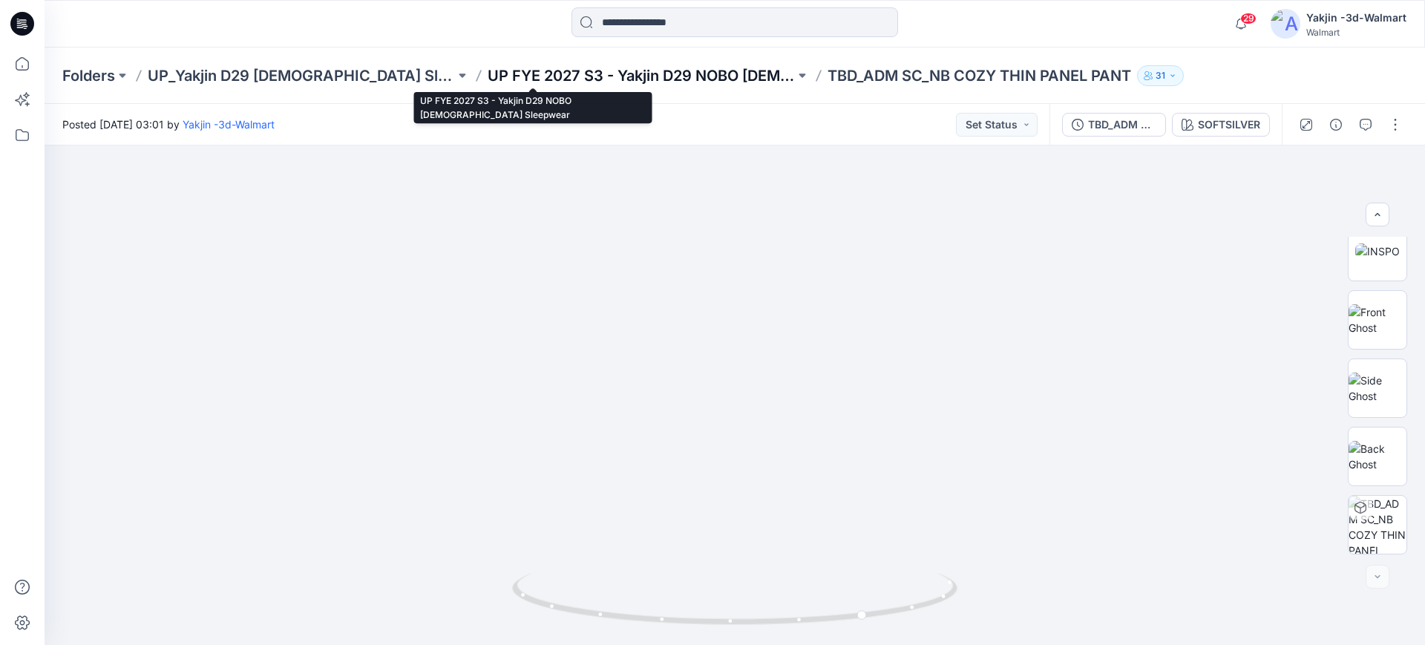
click at [619, 71] on p "UP FYE 2027 S3 - Yakjin D29 NOBO [DEMOGRAPHIC_DATA] Sleepwear" at bounding box center [641, 75] width 307 height 21
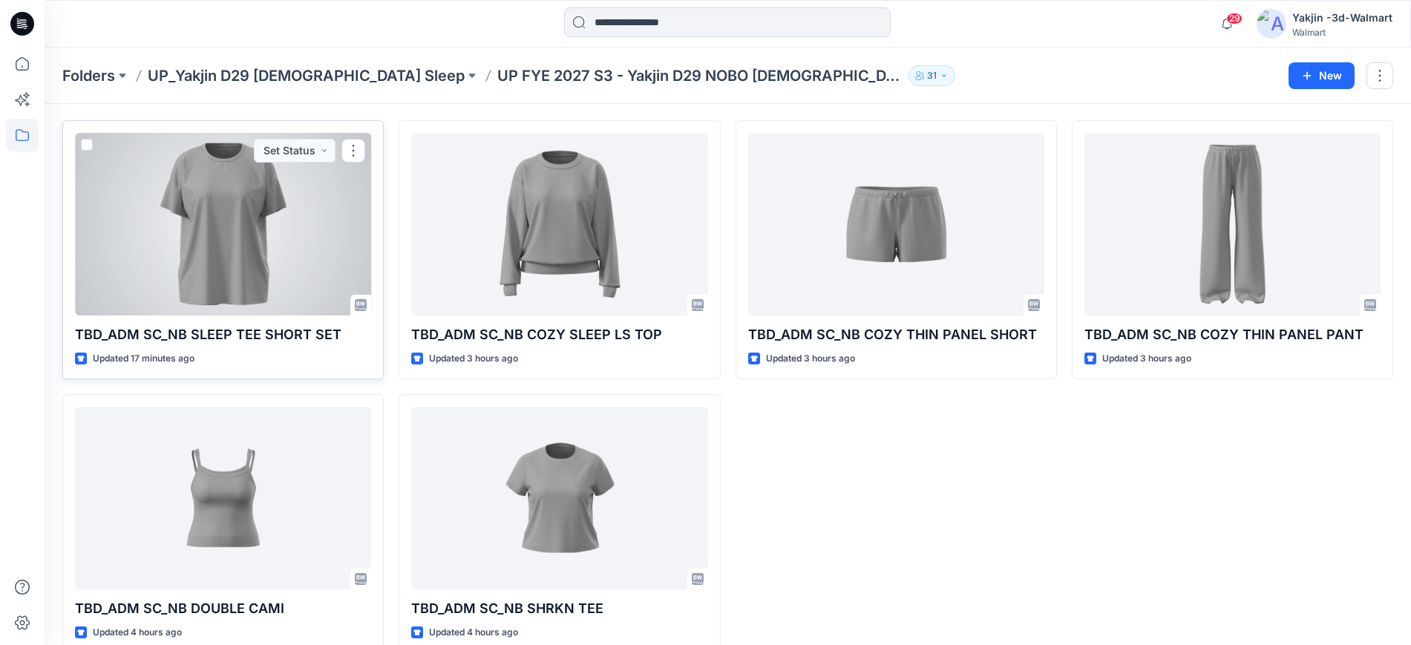
scroll to position [71, 0]
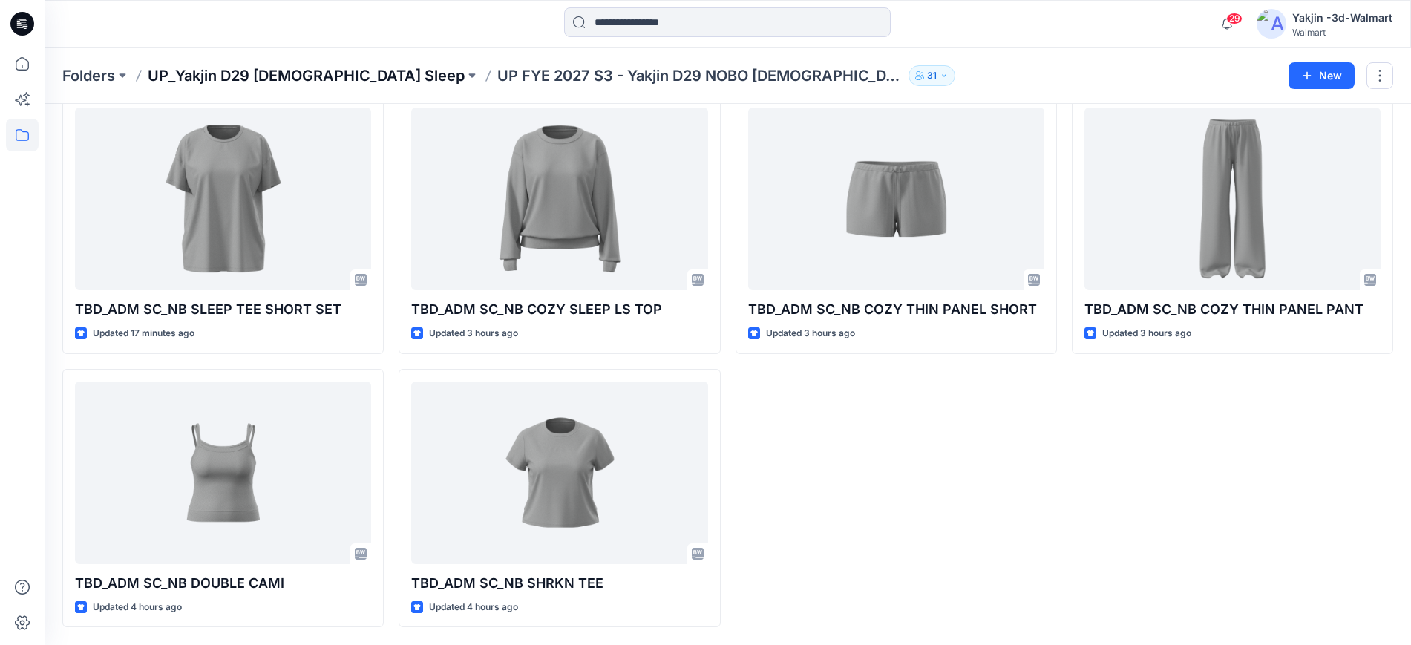
click at [308, 85] on p "UP_Yakjin D29 [DEMOGRAPHIC_DATA] Sleep" at bounding box center [306, 75] width 317 height 21
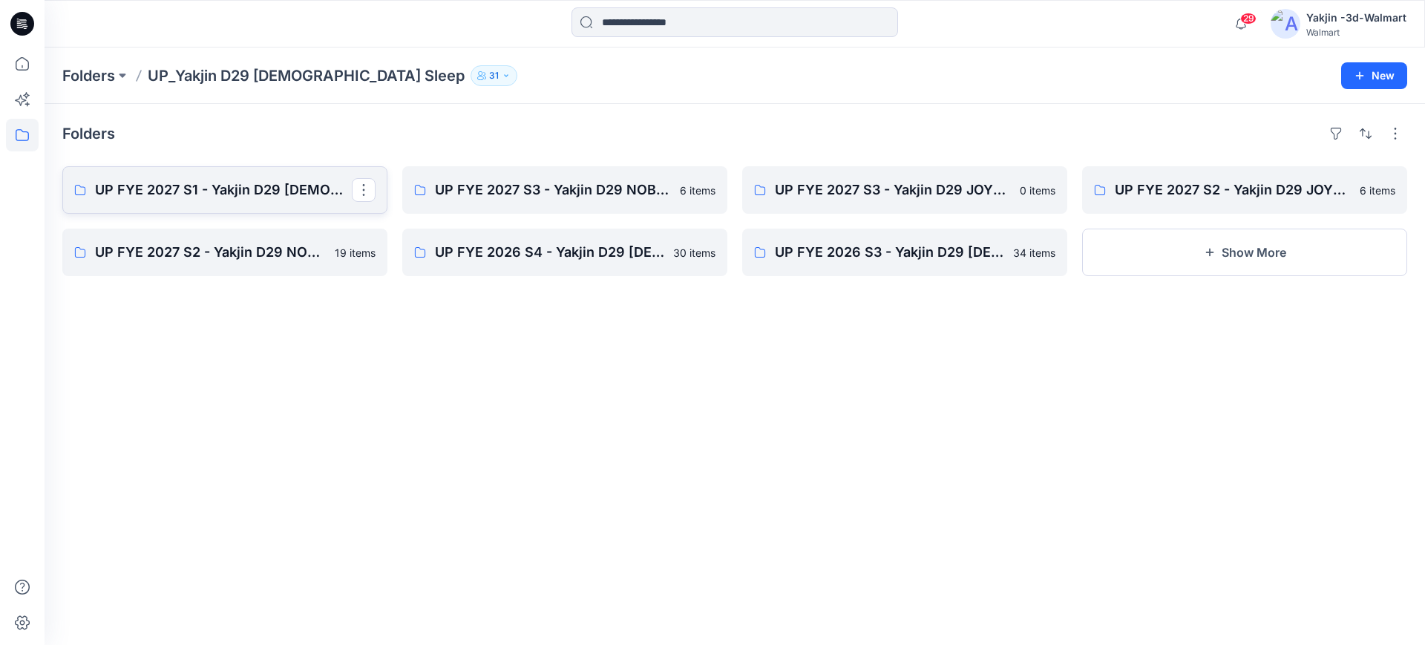
click at [274, 166] on link "UP FYE 2027 S1 - Yakjin D29 [DEMOGRAPHIC_DATA] Sleepwear" at bounding box center [224, 189] width 325 height 47
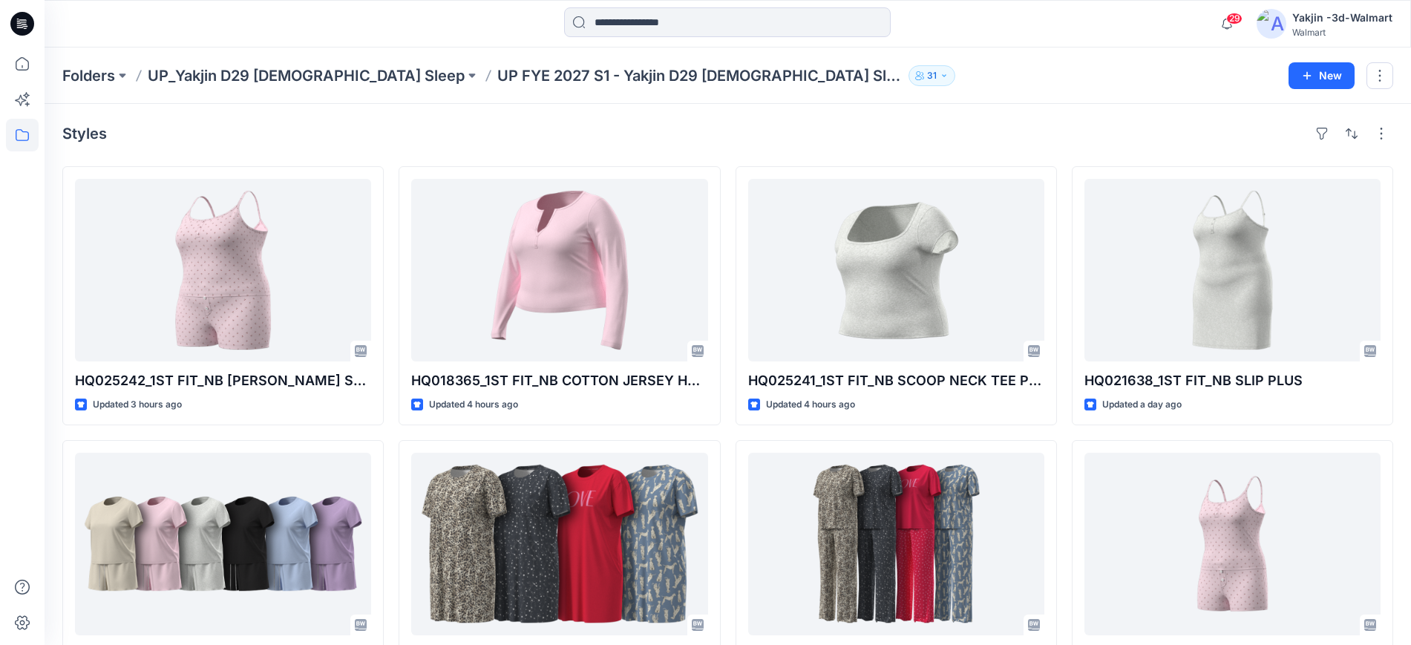
click at [304, 63] on div "Folders UP_Yakjin D29 [DEMOGRAPHIC_DATA] Sleep UP FYE 2027 S1 - Yakjin D29 [DEM…" at bounding box center [728, 75] width 1366 height 56
click at [319, 76] on p "UP_Yakjin D29 [DEMOGRAPHIC_DATA] Sleep" at bounding box center [306, 75] width 317 height 21
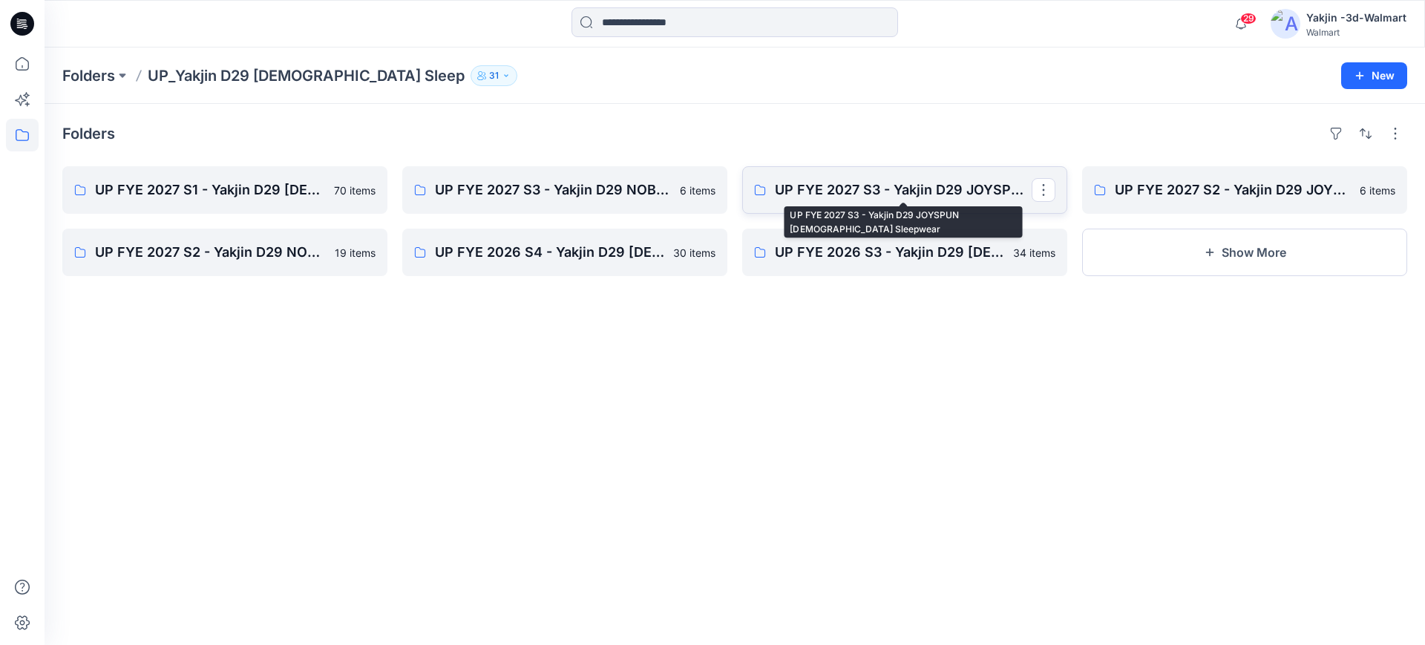
click at [807, 184] on p "UP FYE 2027 S3 - Yakjin D29 JOYSPUN [DEMOGRAPHIC_DATA] Sleepwear" at bounding box center [903, 190] width 257 height 21
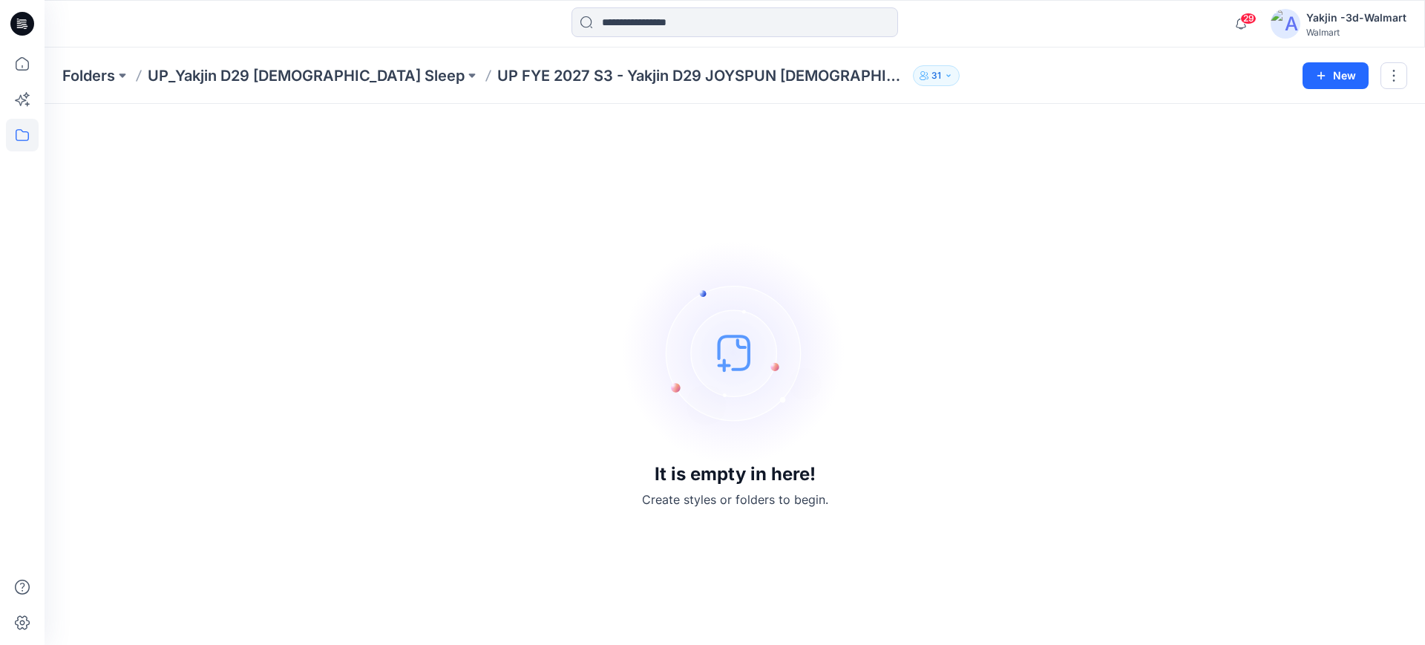
click at [1008, 639] on div "It is empty in here! Create styles or folders to begin." at bounding box center [735, 374] width 1380 height 541
click at [251, 71] on p "UP_Yakjin D29 [DEMOGRAPHIC_DATA] Sleep" at bounding box center [306, 75] width 317 height 21
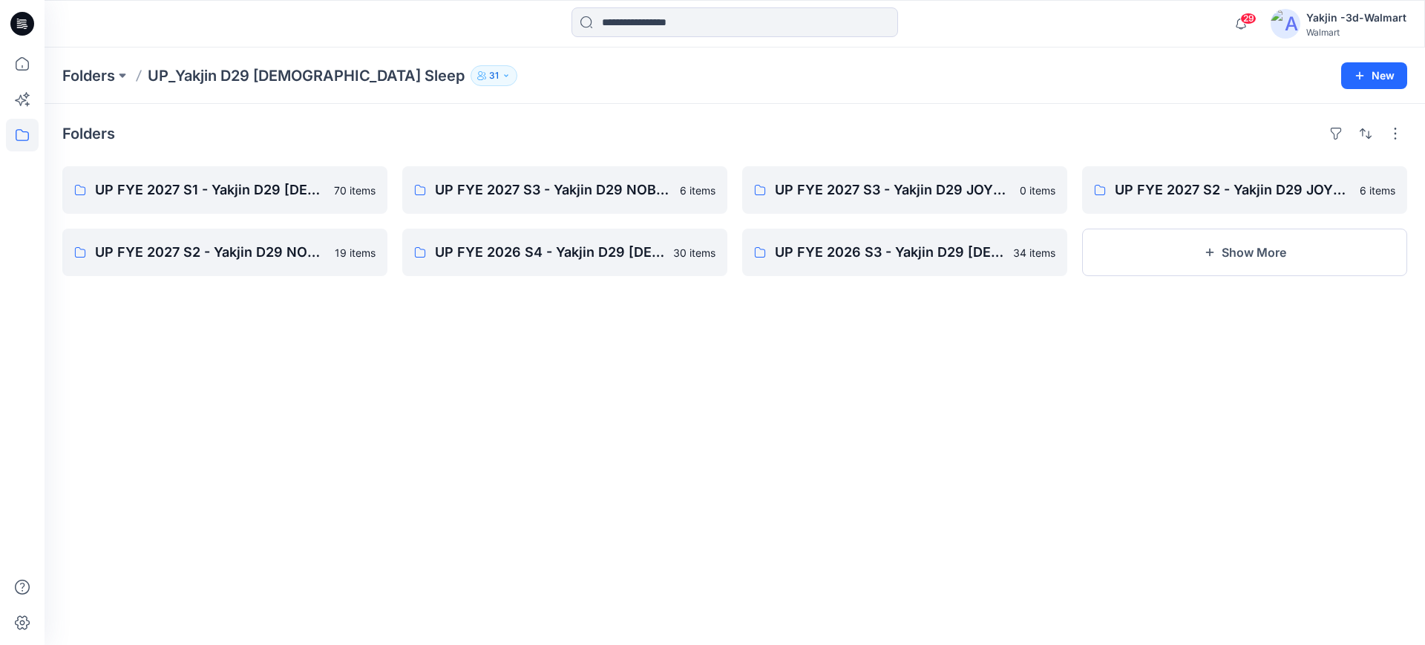
click at [1004, 556] on div "Folders UP FYE 2027 S1 - Yakjin D29 [DEMOGRAPHIC_DATA] Sleepwear 70 items UP FY…" at bounding box center [735, 374] width 1380 height 541
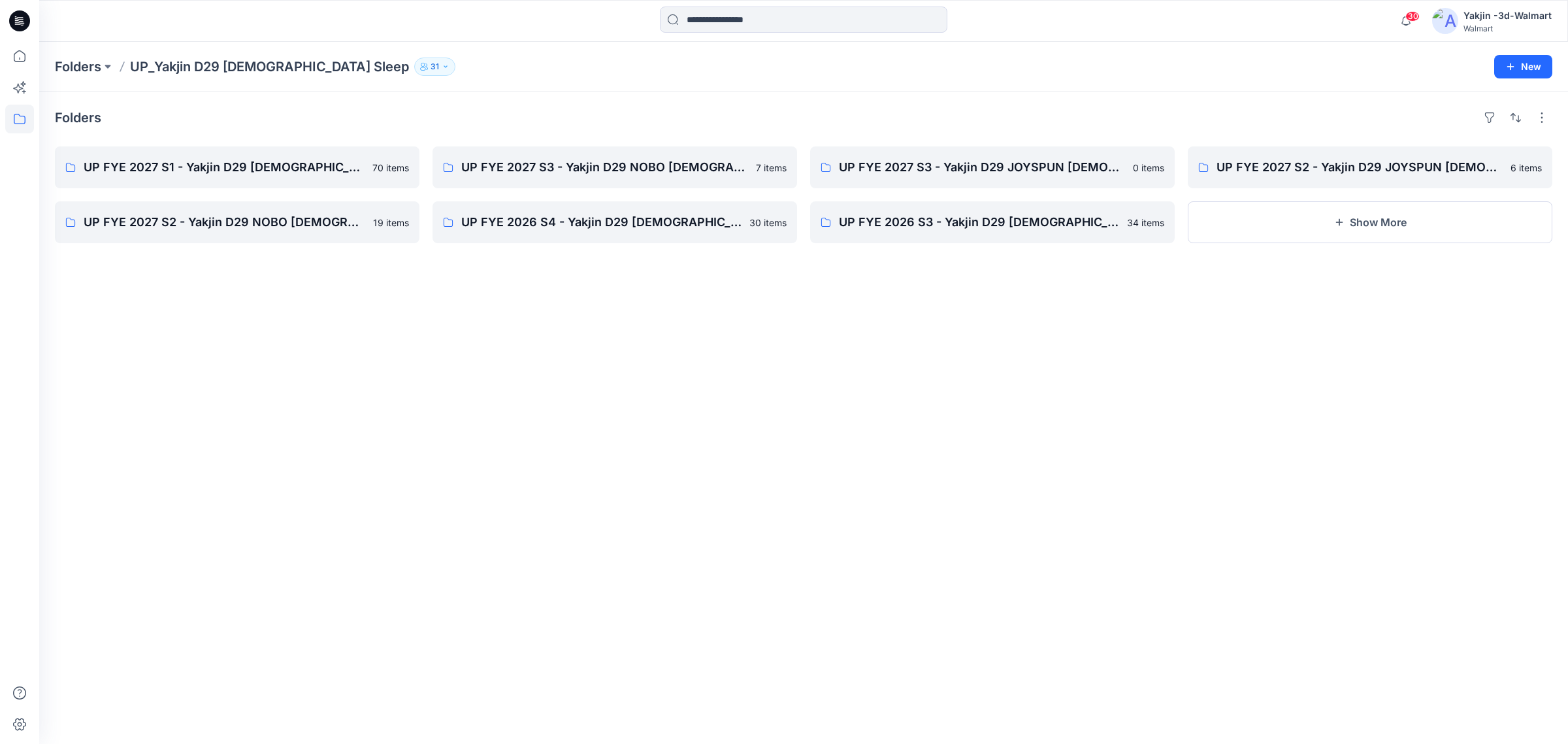
drag, startPoint x: 762, startPoint y: 244, endPoint x: 769, endPoint y: 249, distance: 8.6
click at [764, 245] on div "Folders UP FYE 2027 S1 - Yakjin D29 [DEMOGRAPHIC_DATA] Sleepwear 70 items UP FY…" at bounding box center [804, 417] width 1529 height 652
